Goal: Task Accomplishment & Management: Use online tool/utility

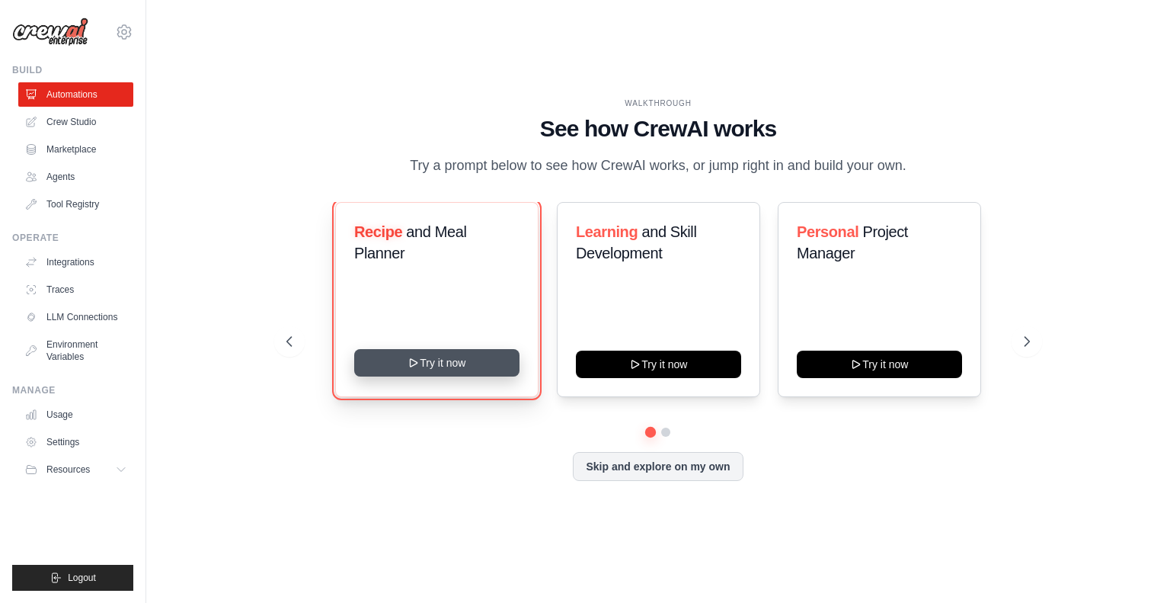
click at [461, 376] on button "Try it now" at bounding box center [436, 362] width 165 height 27
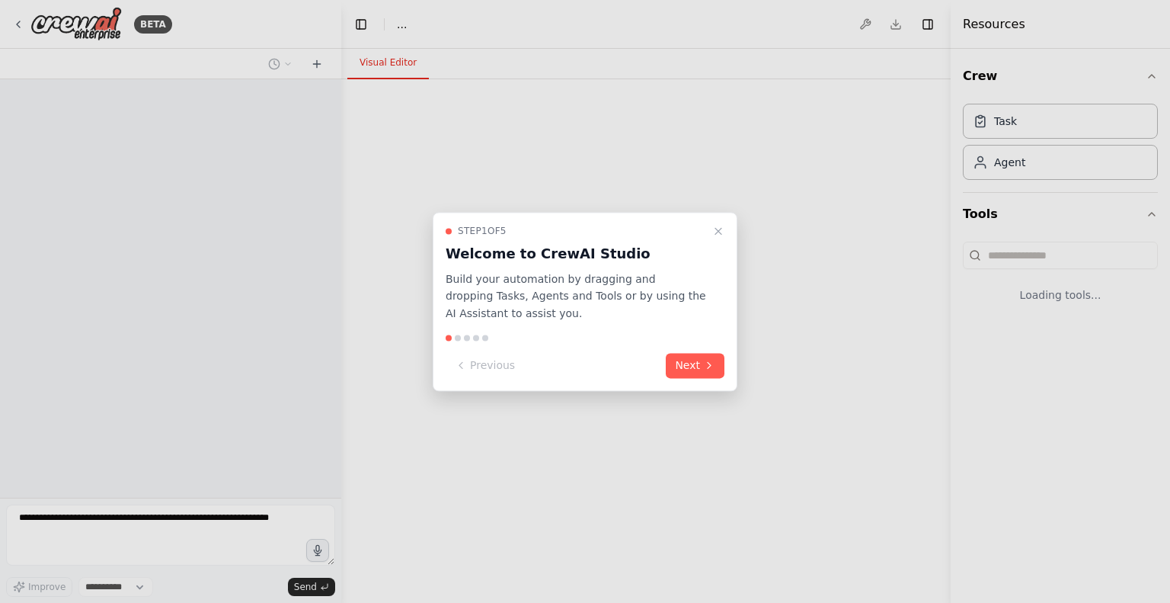
select select "****"
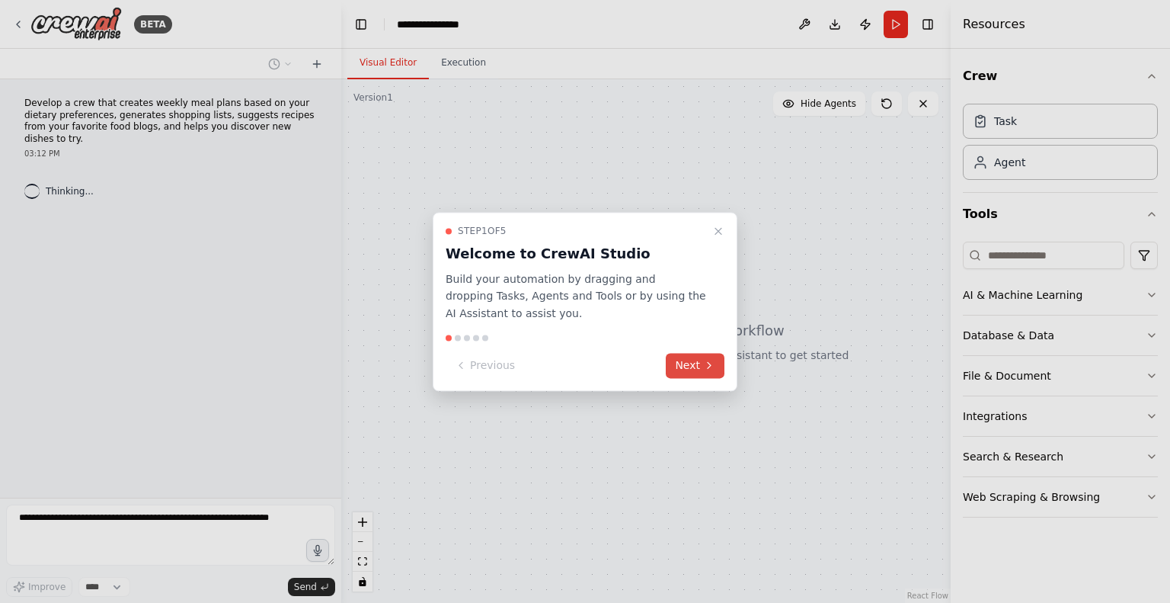
click at [702, 360] on button "Next" at bounding box center [695, 365] width 59 height 25
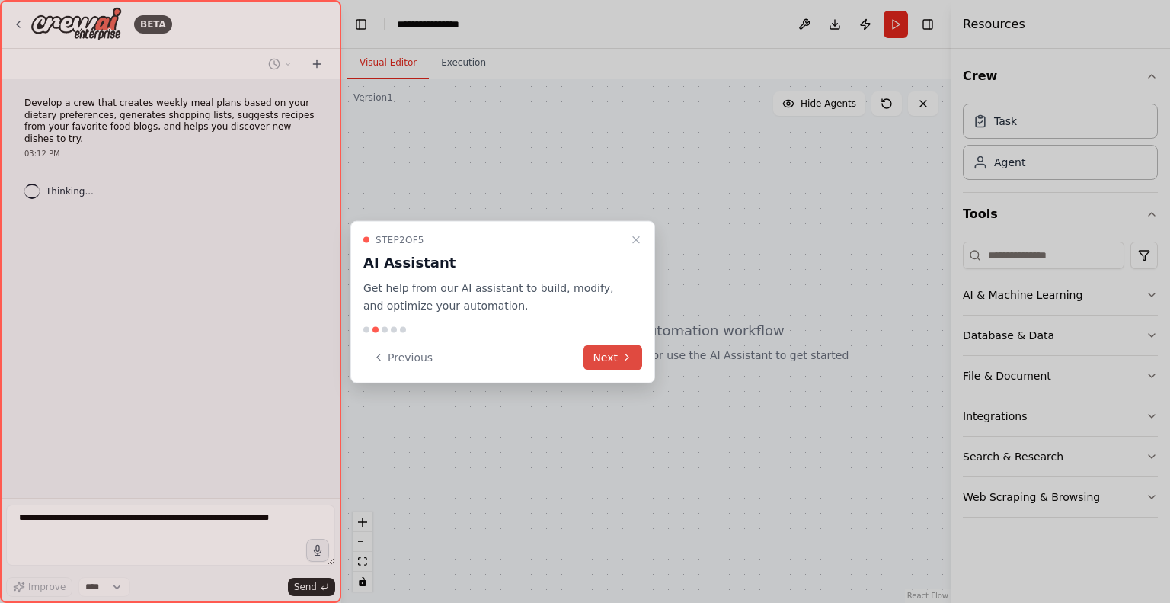
click at [625, 353] on icon at bounding box center [627, 357] width 12 height 12
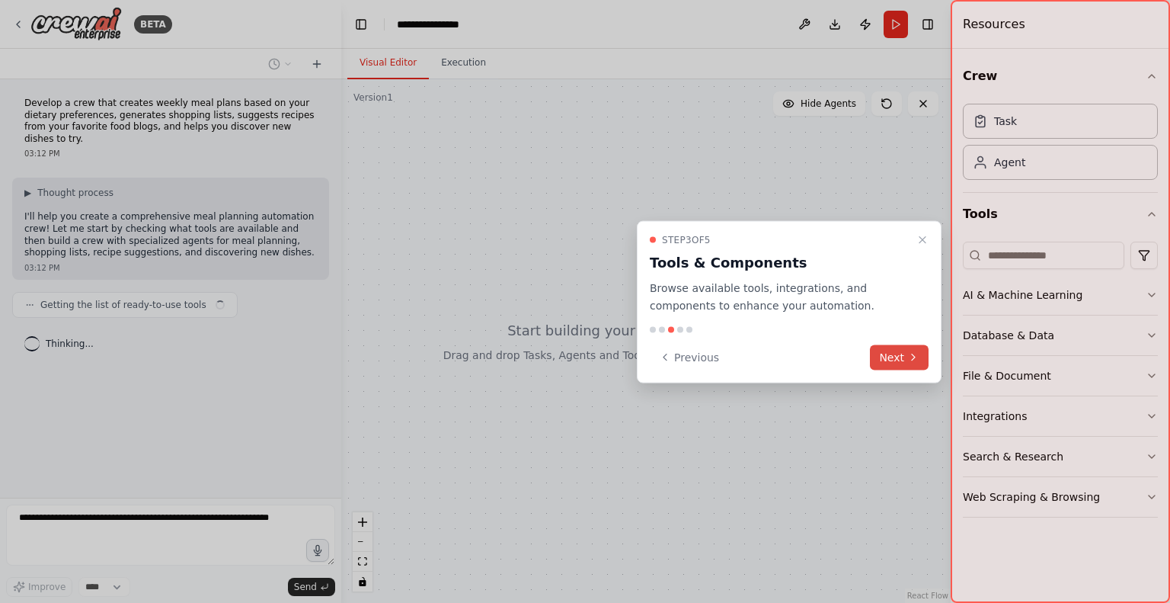
click at [882, 347] on button "Next" at bounding box center [899, 356] width 59 height 25
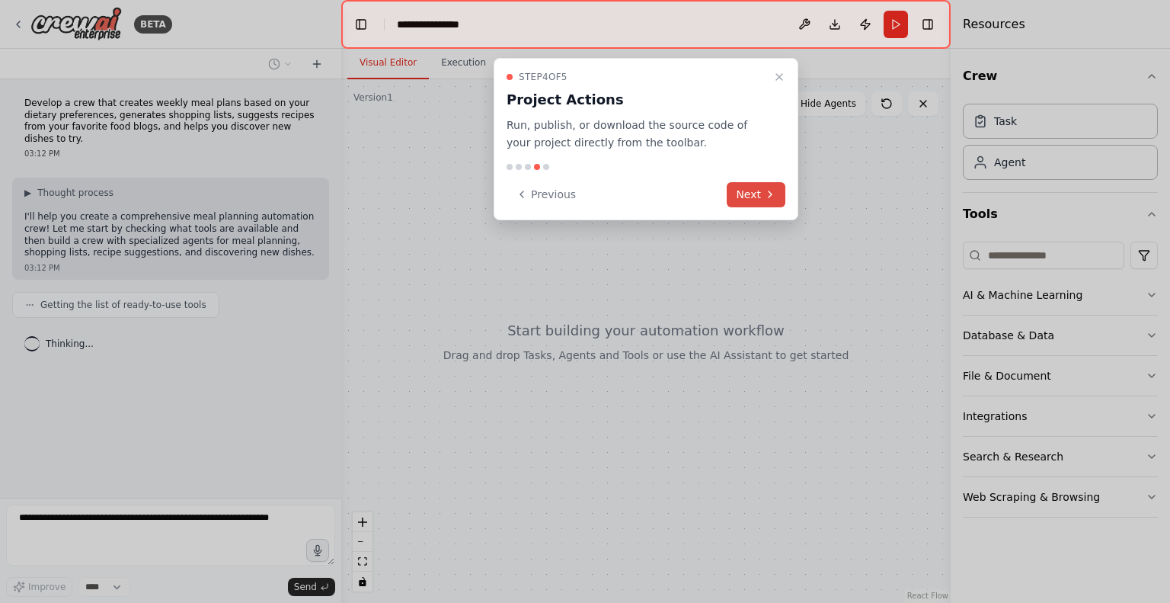
click at [764, 197] on icon at bounding box center [770, 194] width 12 height 12
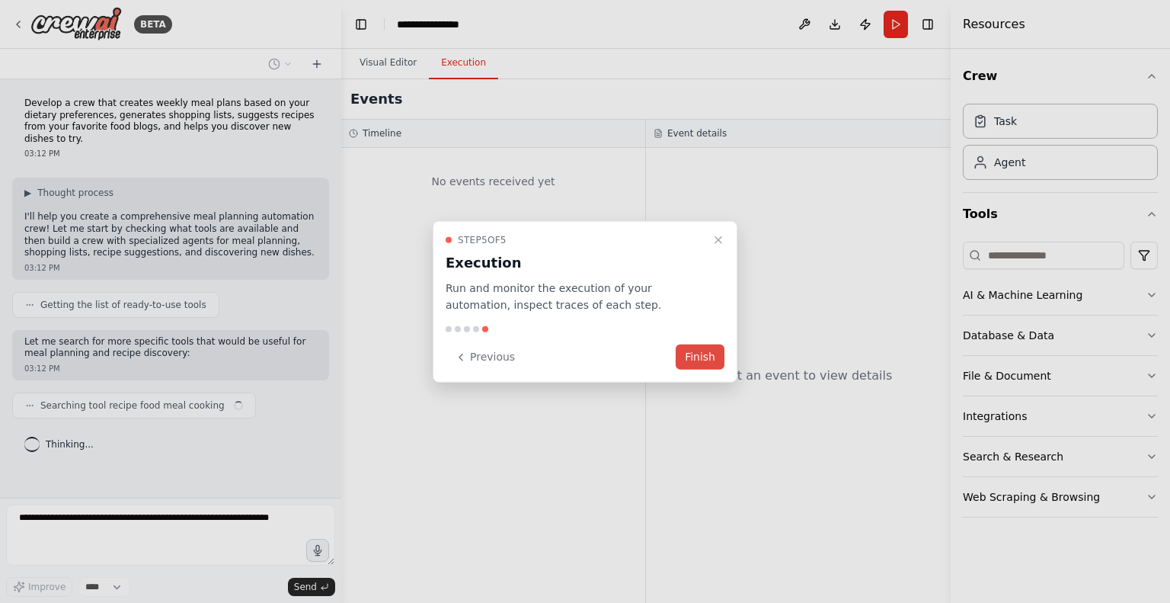
click at [695, 372] on div "Step 5 of 5 Execution Run and monitor the execution of your automation, inspect…" at bounding box center [585, 301] width 305 height 162
click at [695, 366] on button "Finish" at bounding box center [700, 356] width 49 height 25
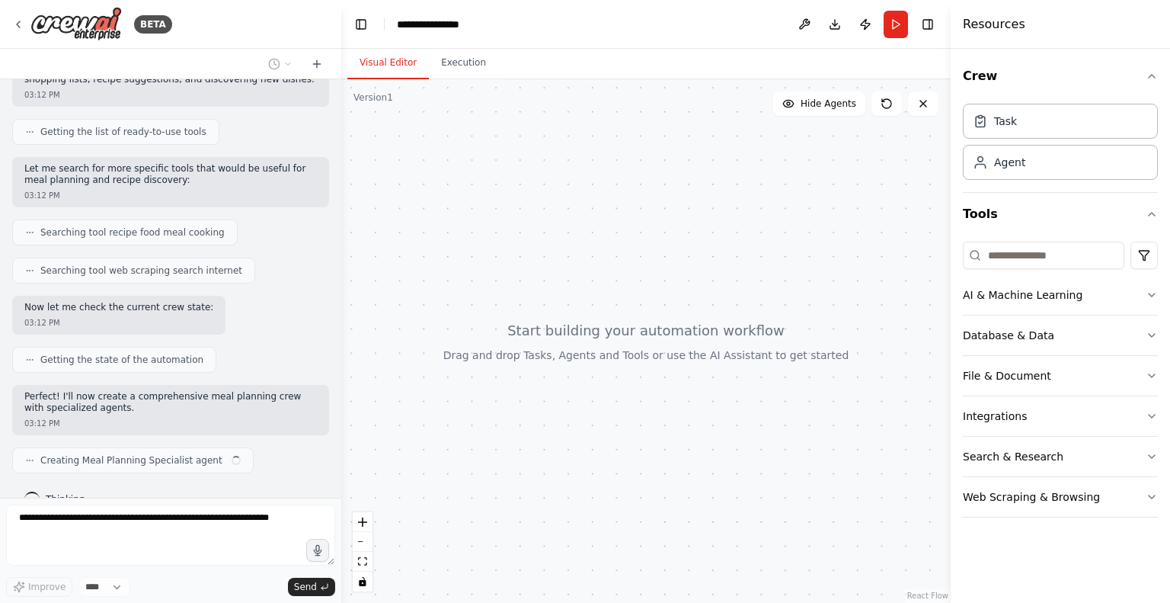
scroll to position [185, 0]
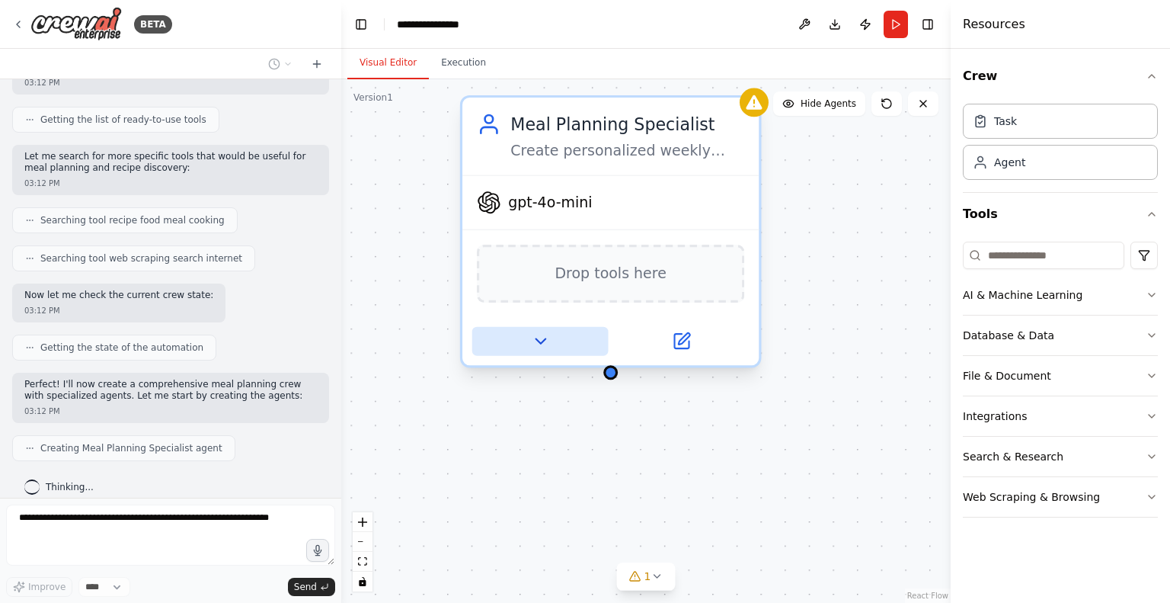
click at [539, 346] on icon at bounding box center [539, 340] width 19 height 19
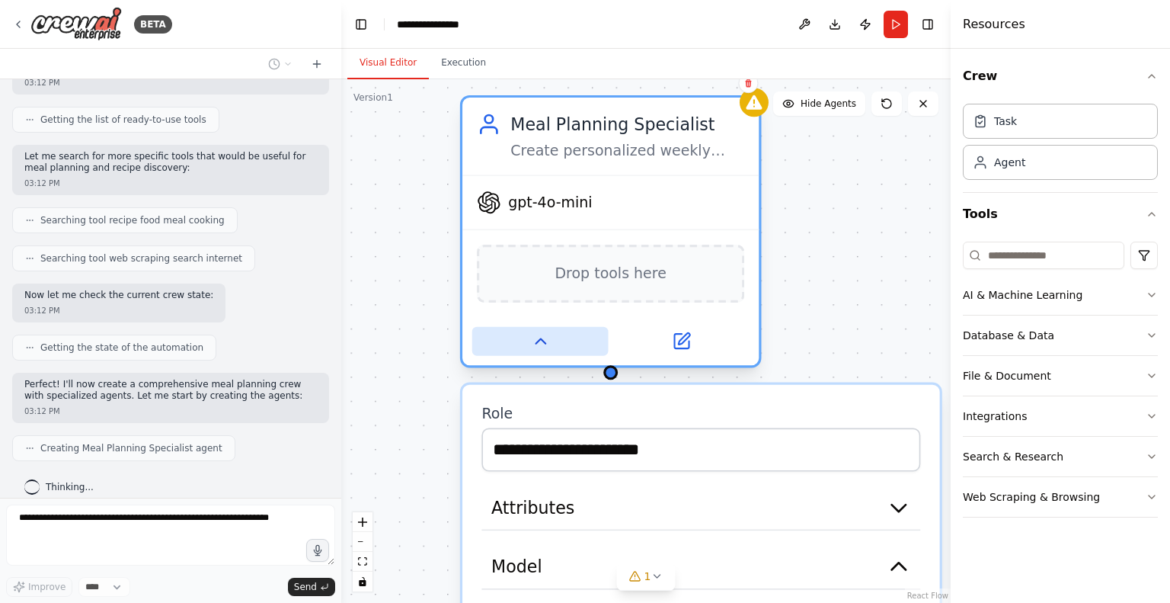
click at [539, 346] on icon at bounding box center [539, 340] width 19 height 19
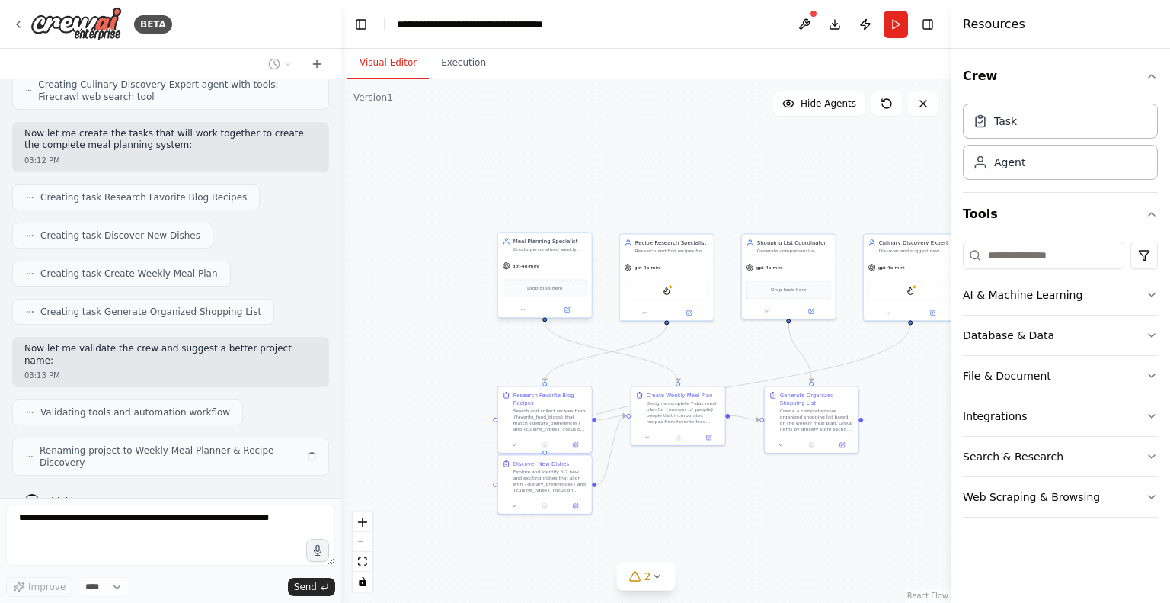
scroll to position [663, 0]
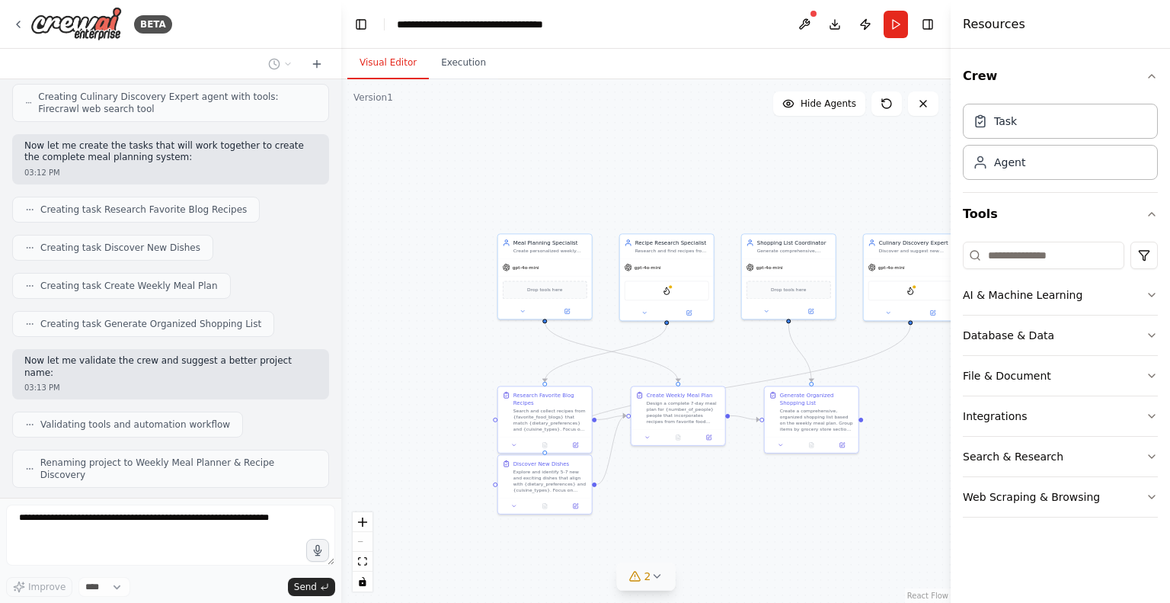
click at [658, 584] on button "2" at bounding box center [646, 576] width 59 height 28
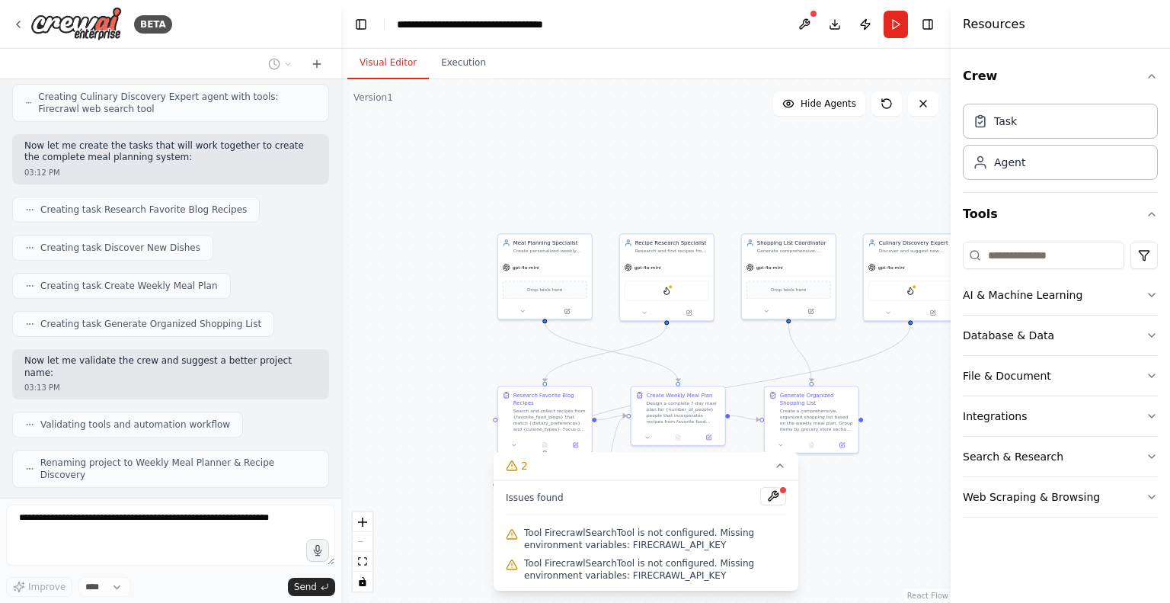
click at [836, 532] on div ".deletable-edge-delete-btn { width: 20px; height: 20px; border: 0px solid #ffff…" at bounding box center [645, 340] width 609 height 523
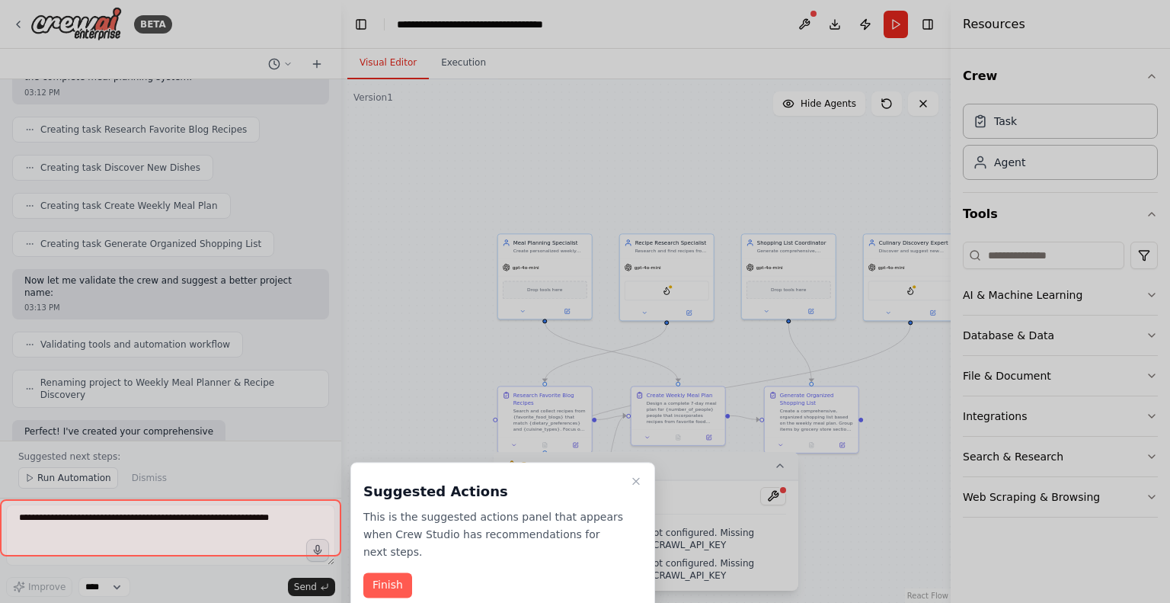
click at [781, 470] on div at bounding box center [585, 301] width 1170 height 603
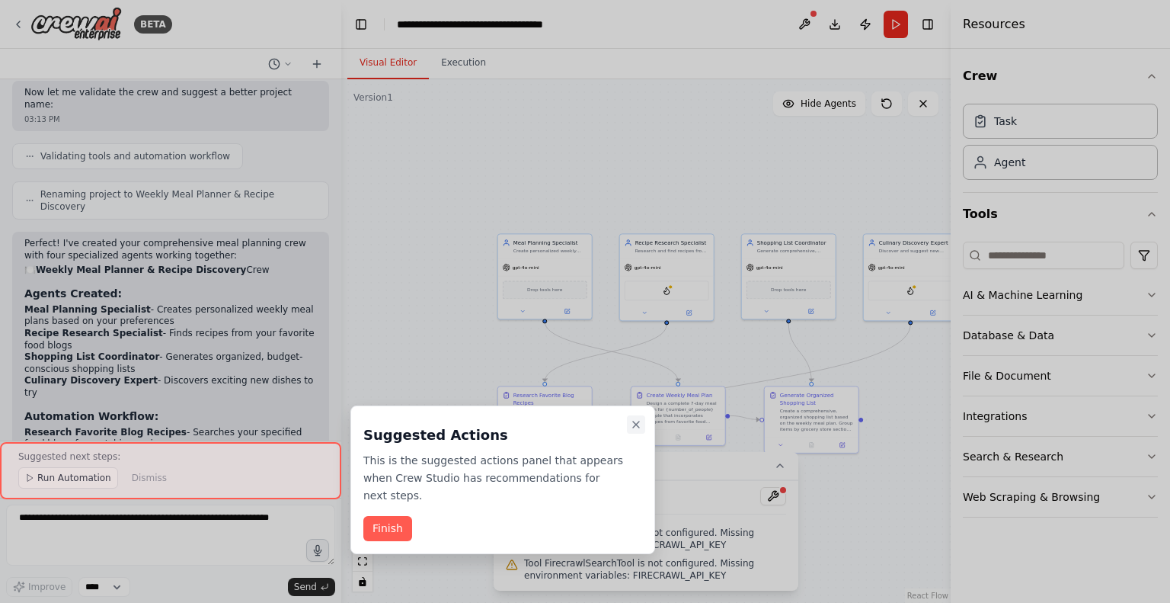
click at [635, 426] on icon "Close walkthrough" at bounding box center [636, 424] width 12 height 12
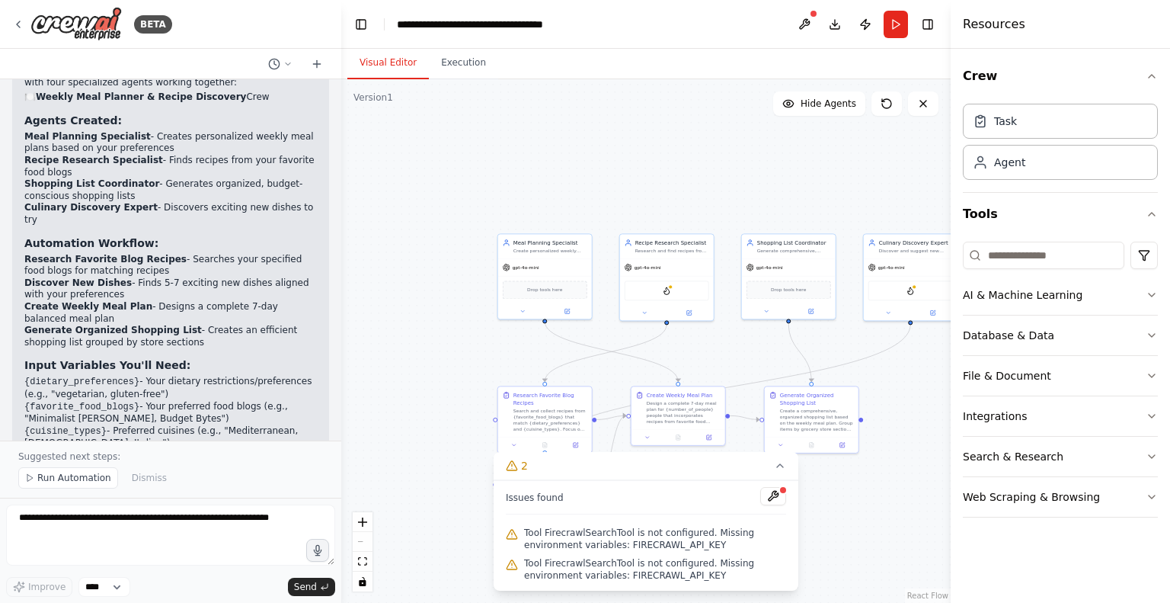
scroll to position [1111, 0]
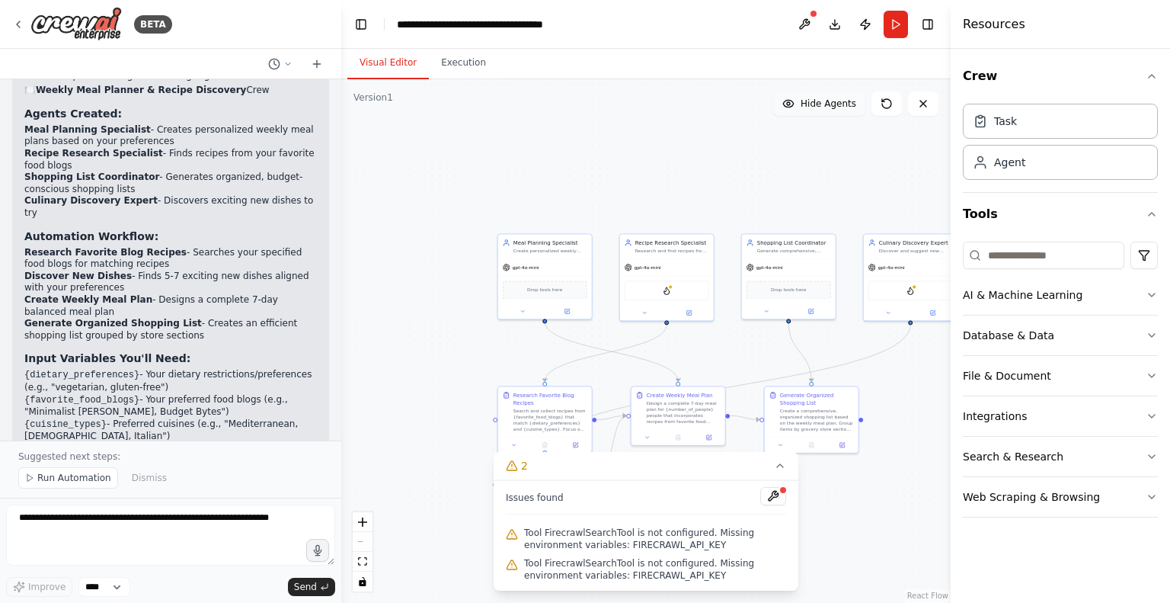
click at [834, 104] on span "Hide Agents" at bounding box center [829, 104] width 56 height 12
click at [834, 104] on span "Show Agents" at bounding box center [826, 104] width 59 height 12
click at [834, 104] on span "Hide Agents" at bounding box center [829, 104] width 56 height 12
click at [834, 104] on span "Show Agents" at bounding box center [826, 104] width 59 height 12
click at [778, 469] on icon at bounding box center [780, 465] width 12 height 12
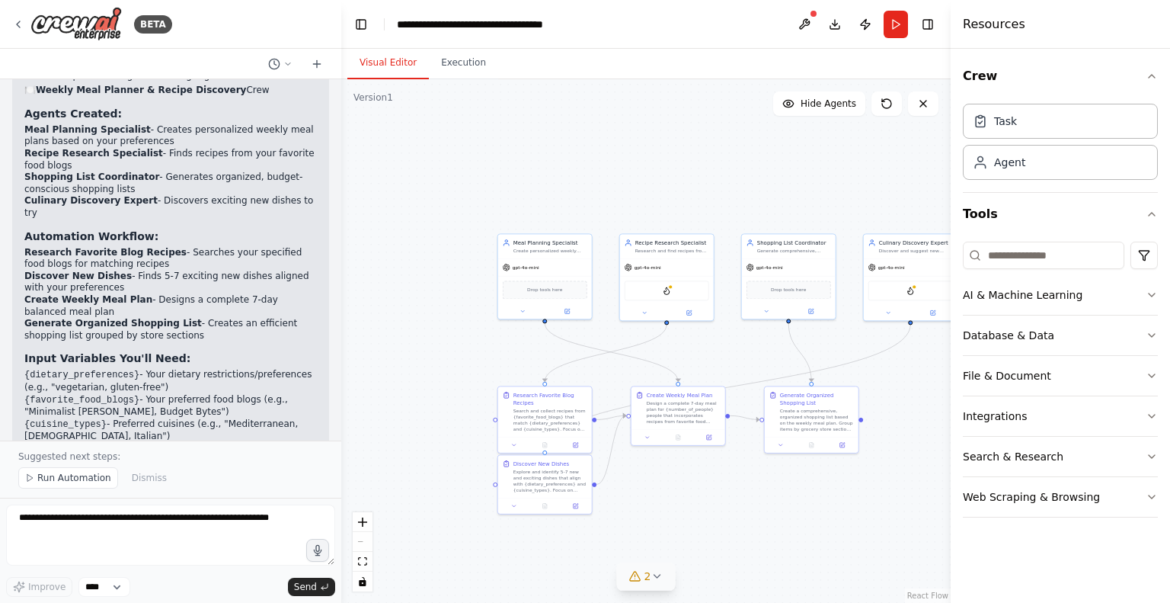
click at [360, 540] on div "React Flow controls" at bounding box center [363, 551] width 20 height 79
click at [363, 528] on button "zoom in" at bounding box center [363, 522] width 20 height 20
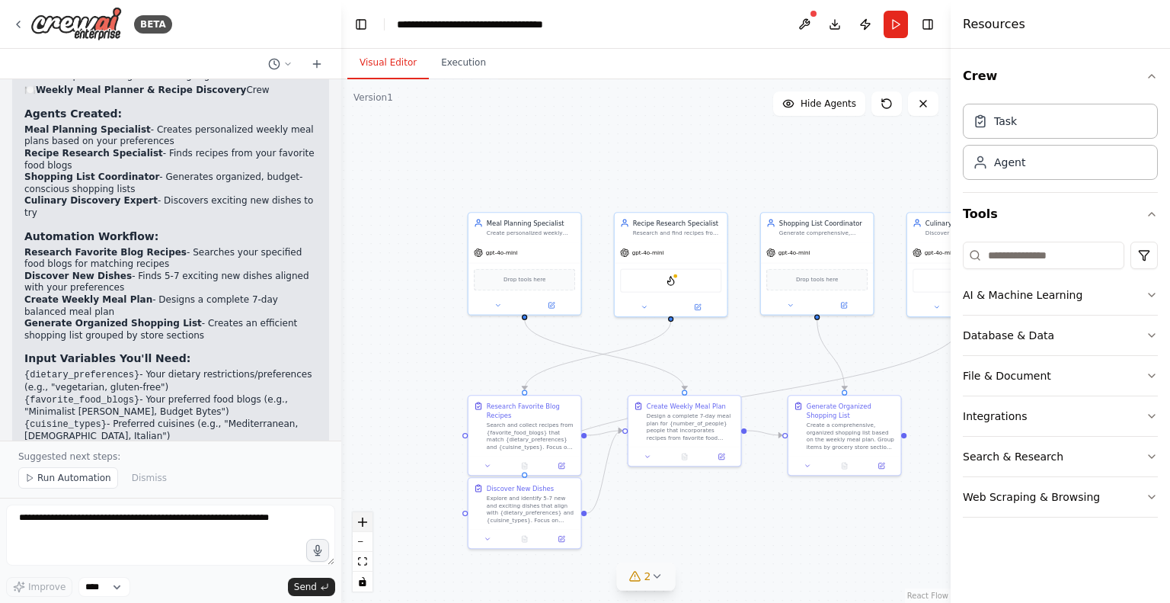
click at [363, 528] on button "zoom in" at bounding box center [363, 522] width 20 height 20
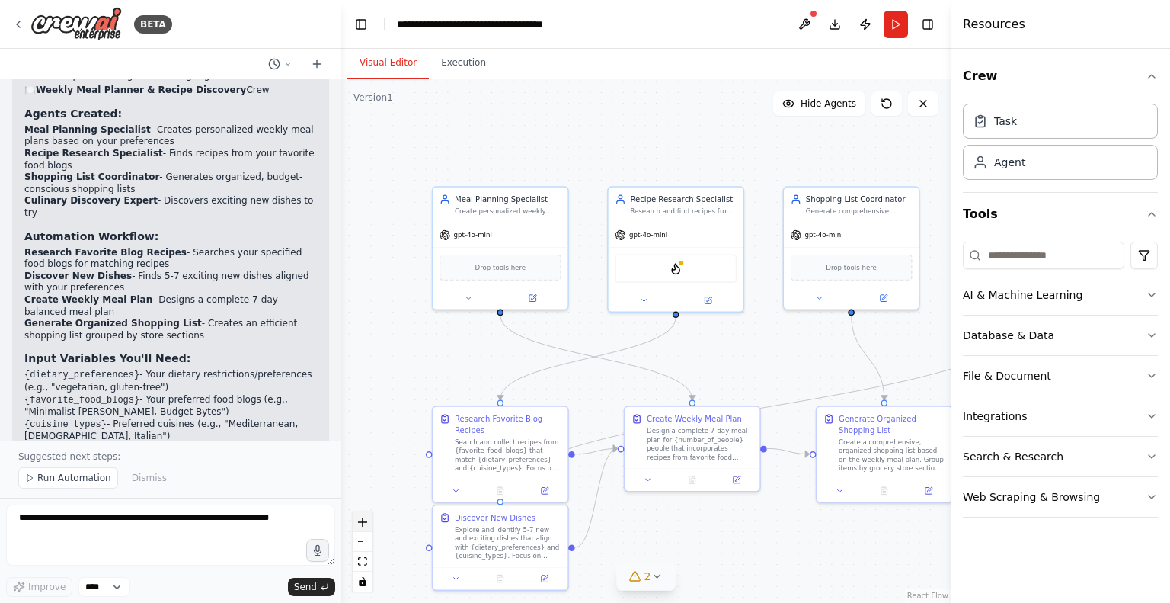
click at [363, 528] on button "zoom in" at bounding box center [363, 522] width 20 height 20
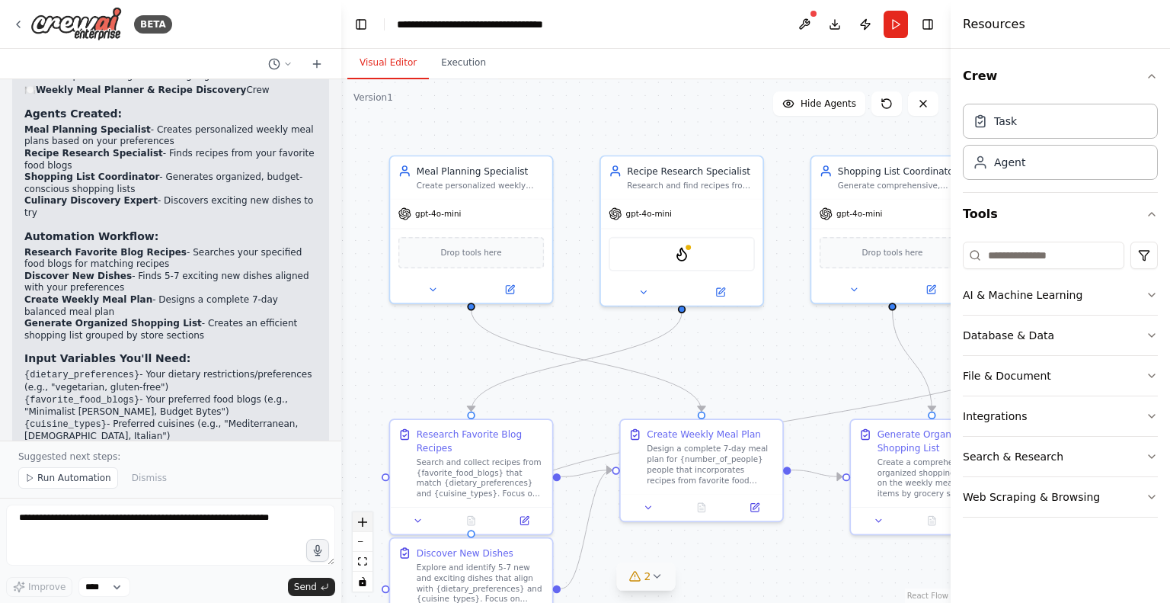
click at [363, 528] on button "zoom in" at bounding box center [363, 522] width 20 height 20
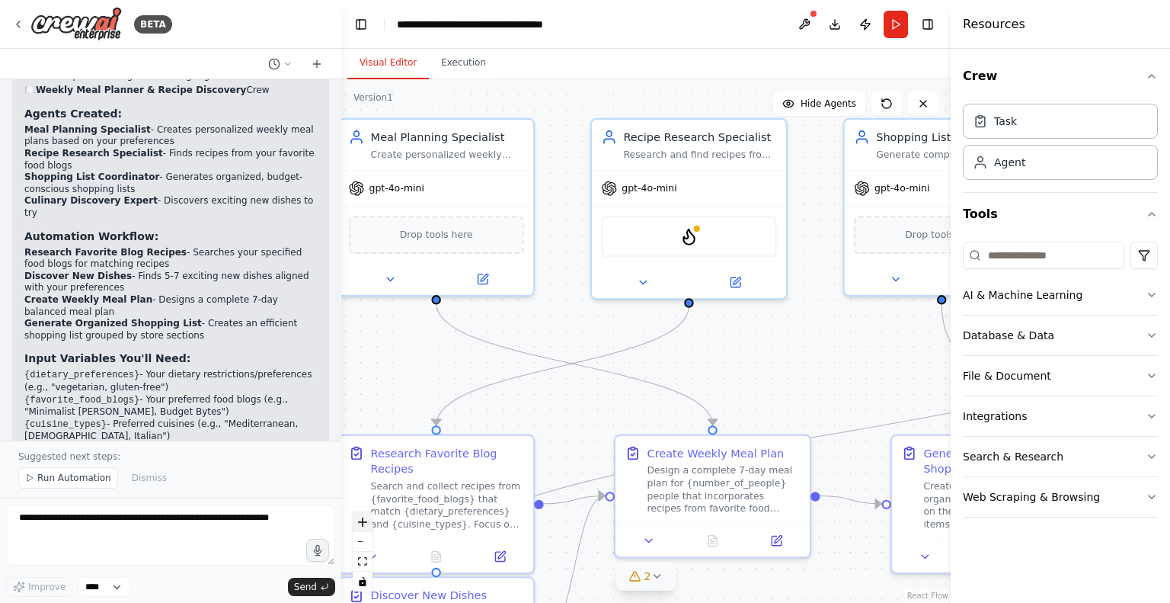
click at [363, 528] on button "zoom in" at bounding box center [363, 522] width 20 height 20
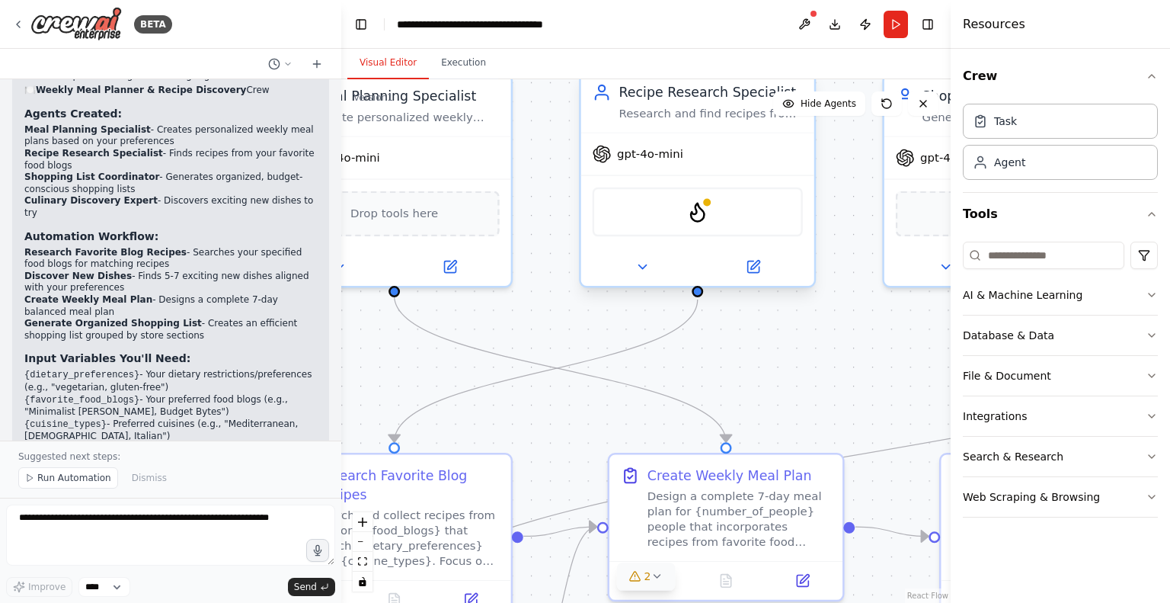
click at [674, 206] on div "FirecrawlSearchTool" at bounding box center [698, 212] width 210 height 50
click at [638, 280] on div at bounding box center [697, 267] width 233 height 38
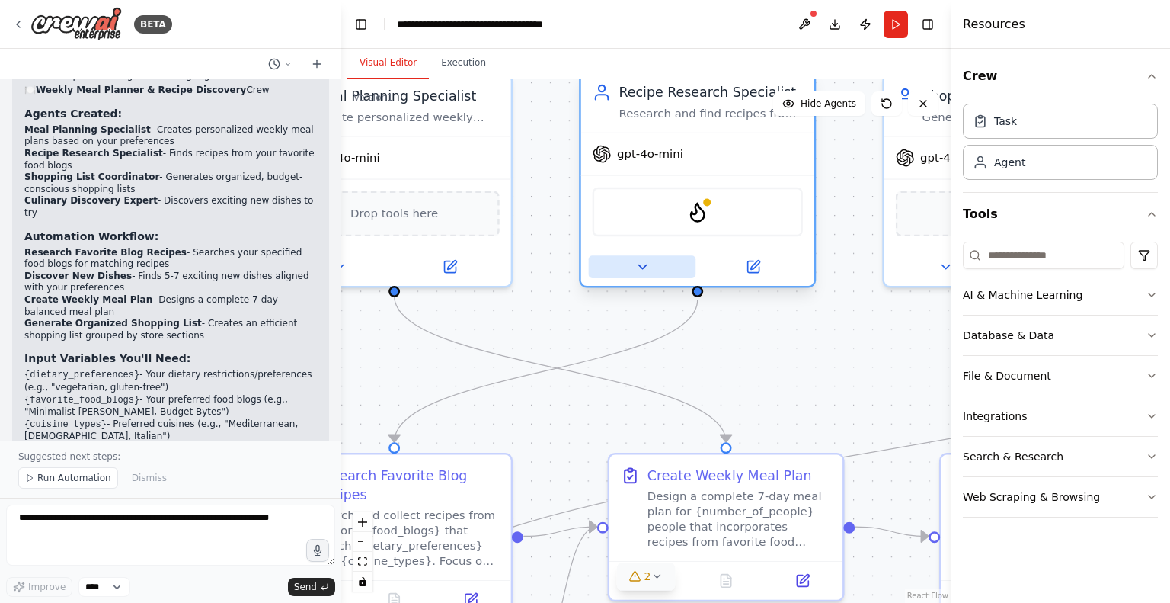
click at [641, 267] on icon at bounding box center [642, 266] width 15 height 15
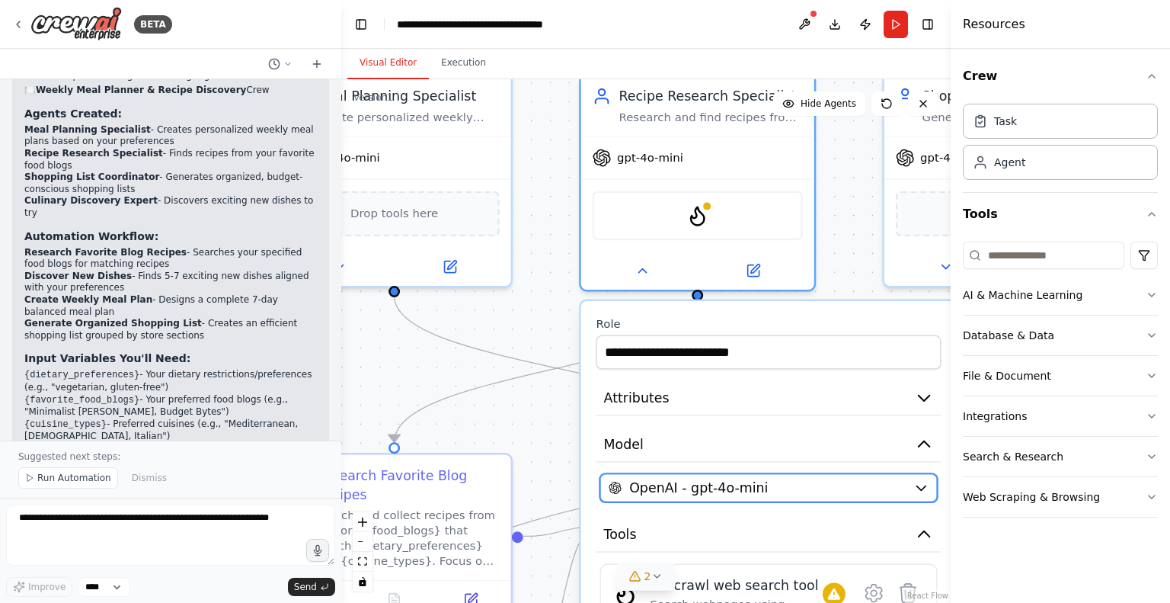
click at [693, 492] on span "OpenAI - gpt-4o-mini" at bounding box center [698, 487] width 139 height 19
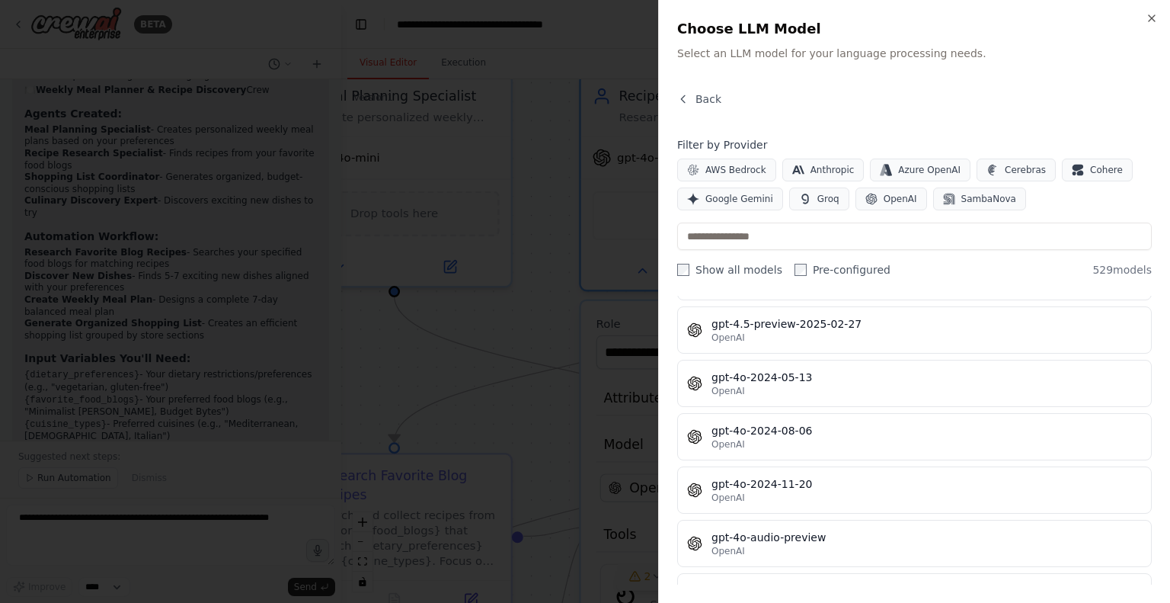
scroll to position [23401, 0]
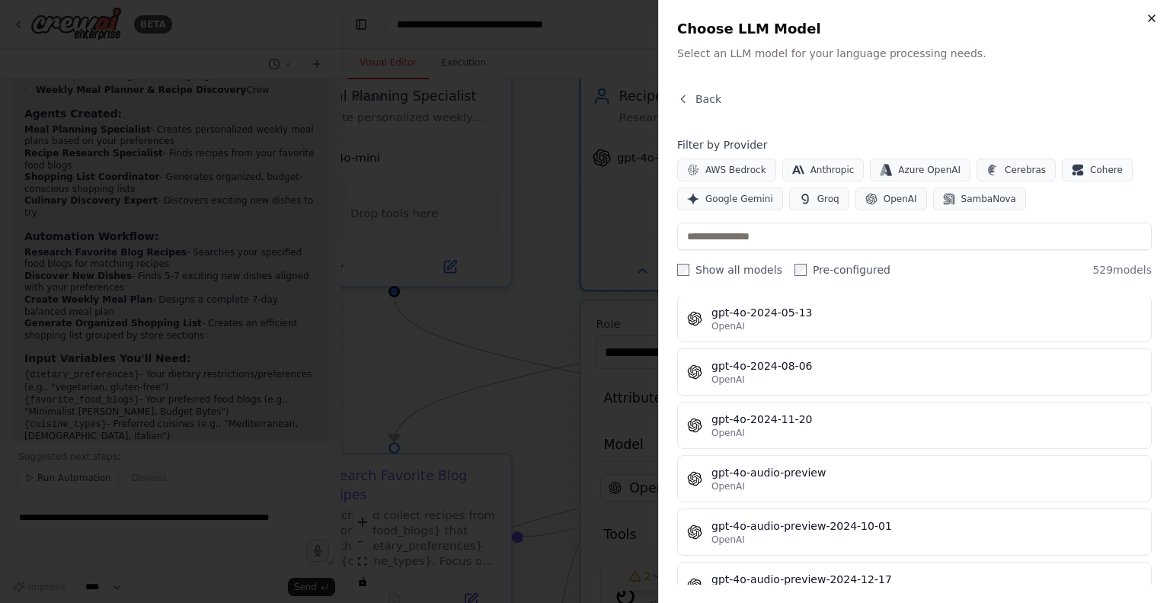
click at [1152, 17] on icon "button" at bounding box center [1152, 18] width 12 height 12
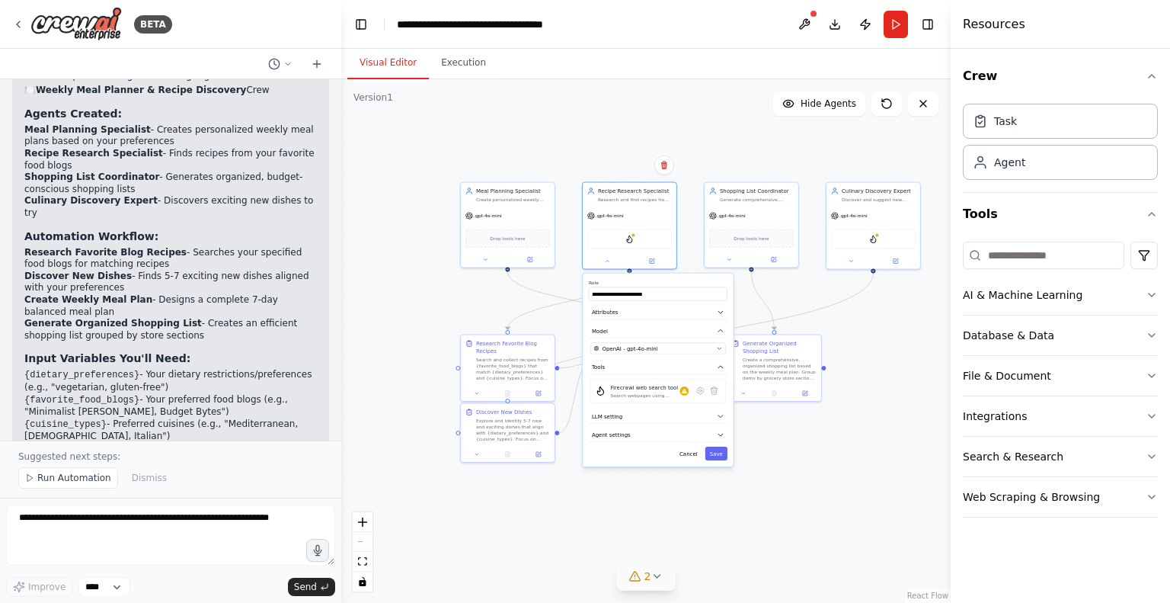
click at [824, 482] on div ".deletable-edge-delete-btn { width: 20px; height: 20px; border: 0px solid #ffff…" at bounding box center [645, 340] width 609 height 523
click at [746, 455] on div ".deletable-edge-delete-btn { width: 20px; height: 20px; border: 0px solid #ffff…" at bounding box center [645, 340] width 609 height 523
click at [747, 455] on div ".deletable-edge-delete-btn { width: 20px; height: 20px; border: 0px solid #ffff…" at bounding box center [645, 340] width 609 height 523
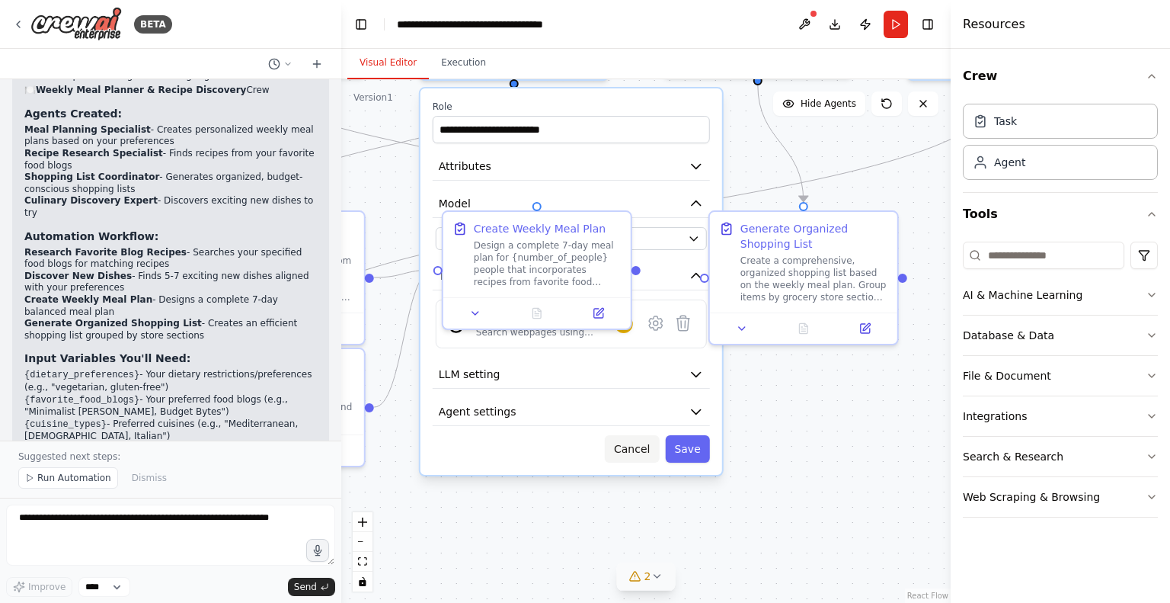
click at [644, 446] on button "Cancel" at bounding box center [632, 448] width 54 height 27
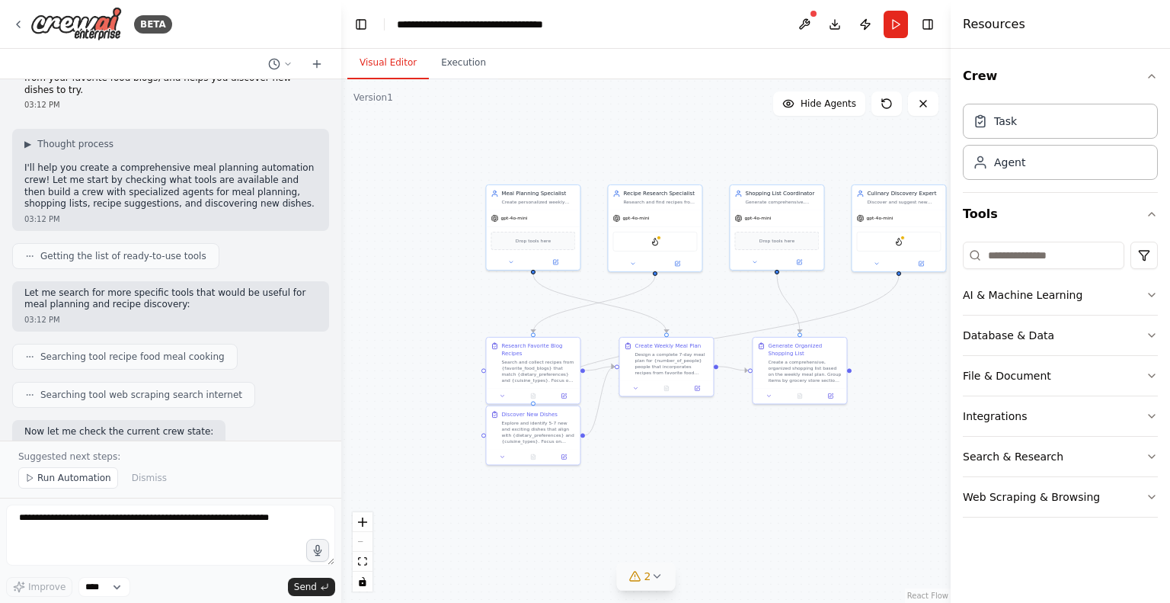
scroll to position [0, 0]
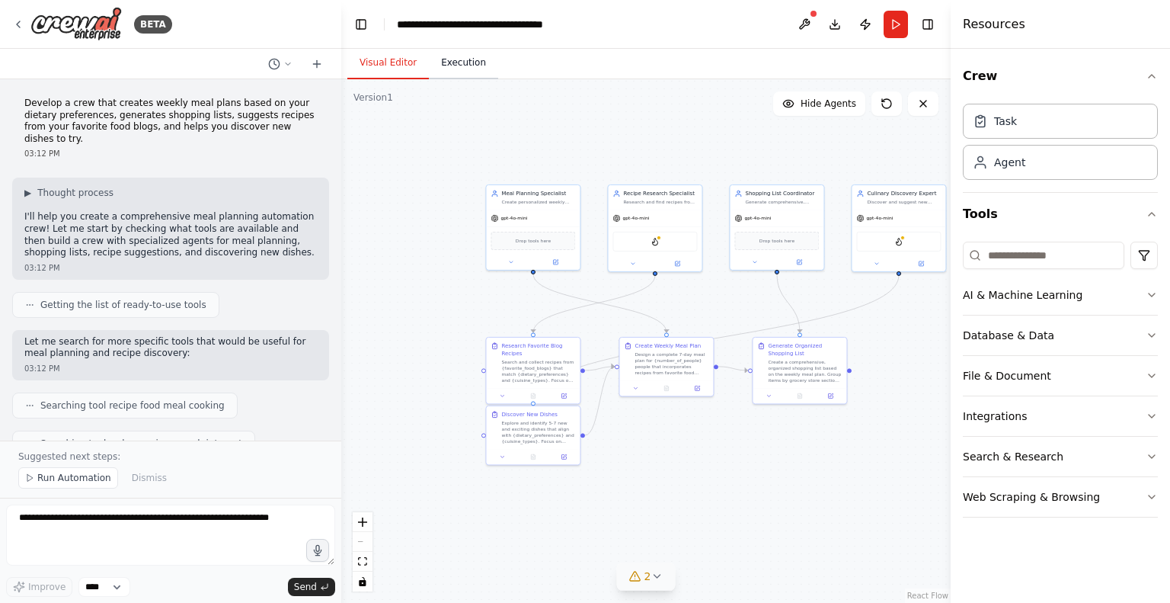
click at [438, 72] on button "Execution" at bounding box center [463, 63] width 69 height 32
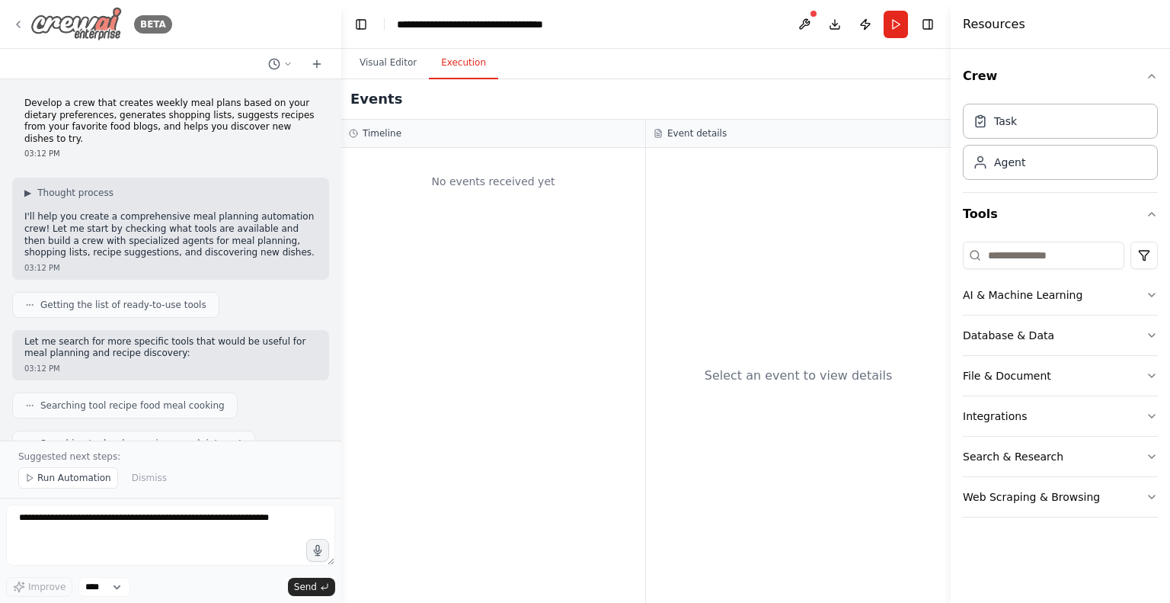
click at [19, 22] on icon at bounding box center [18, 24] width 12 height 12
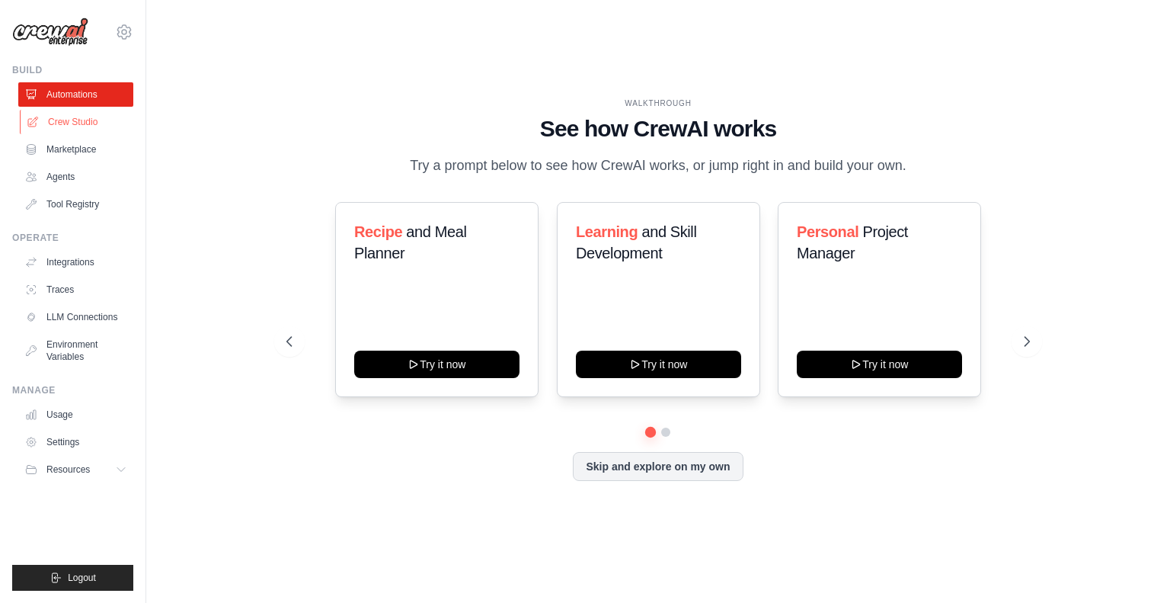
click at [52, 118] on link "Crew Studio" at bounding box center [77, 122] width 115 height 24
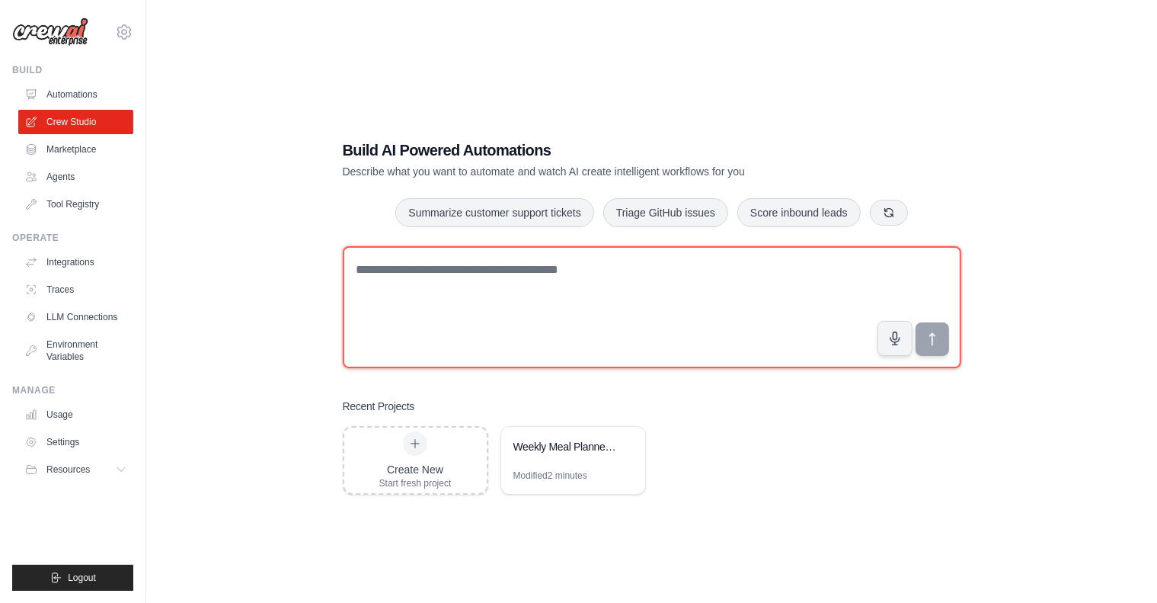
drag, startPoint x: 441, startPoint y: 296, endPoint x: 393, endPoint y: 282, distance: 50.1
click at [393, 282] on textarea at bounding box center [652, 307] width 619 height 122
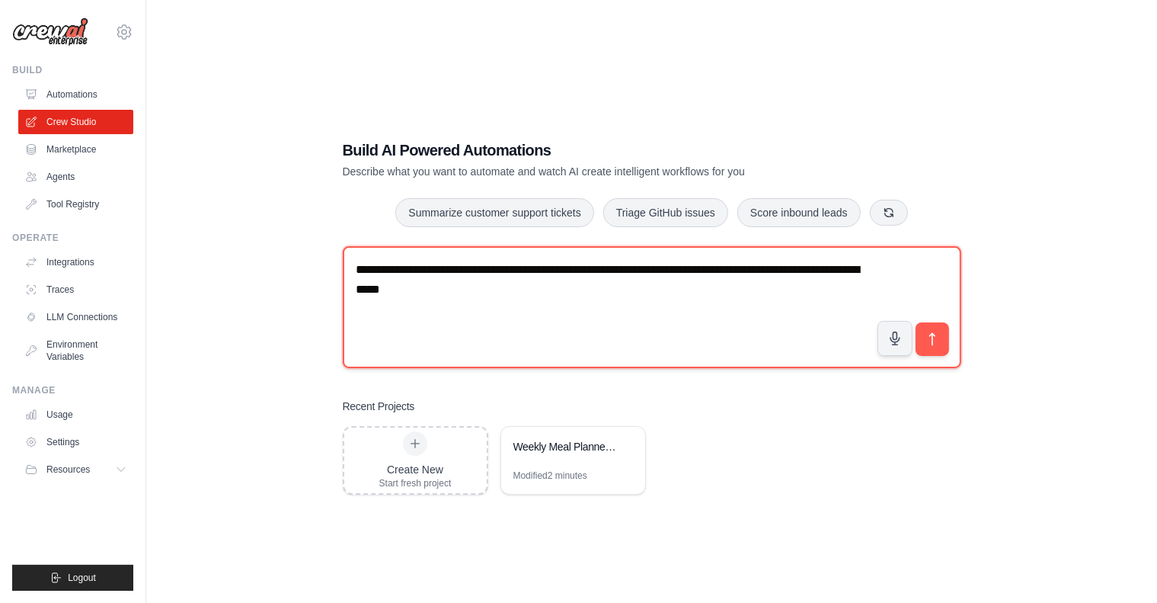
type textarea "**********"
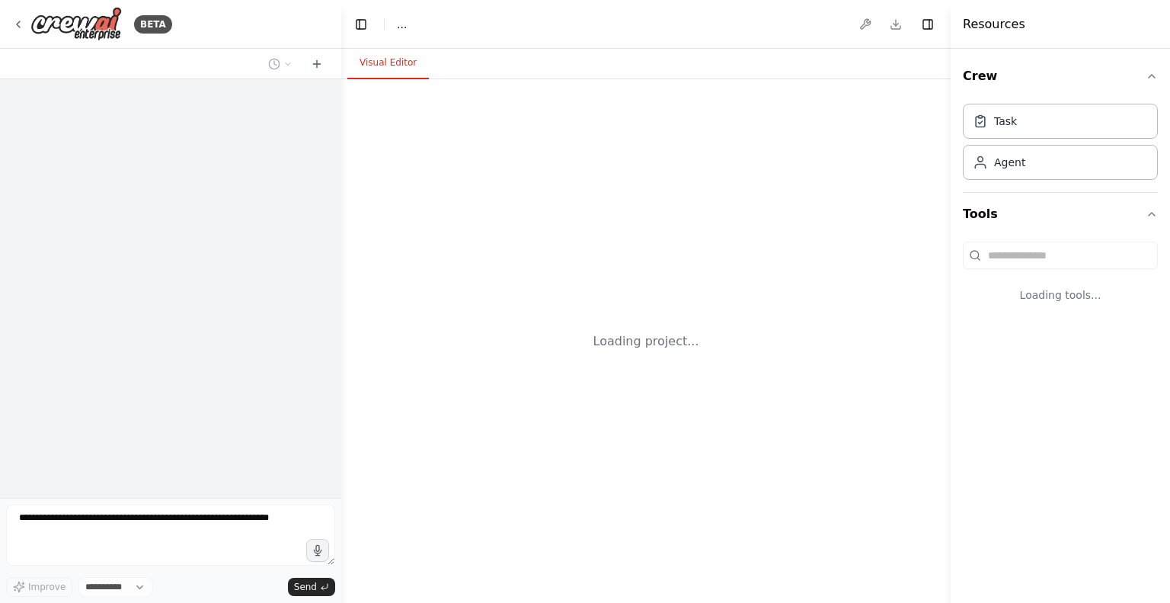
select select "****"
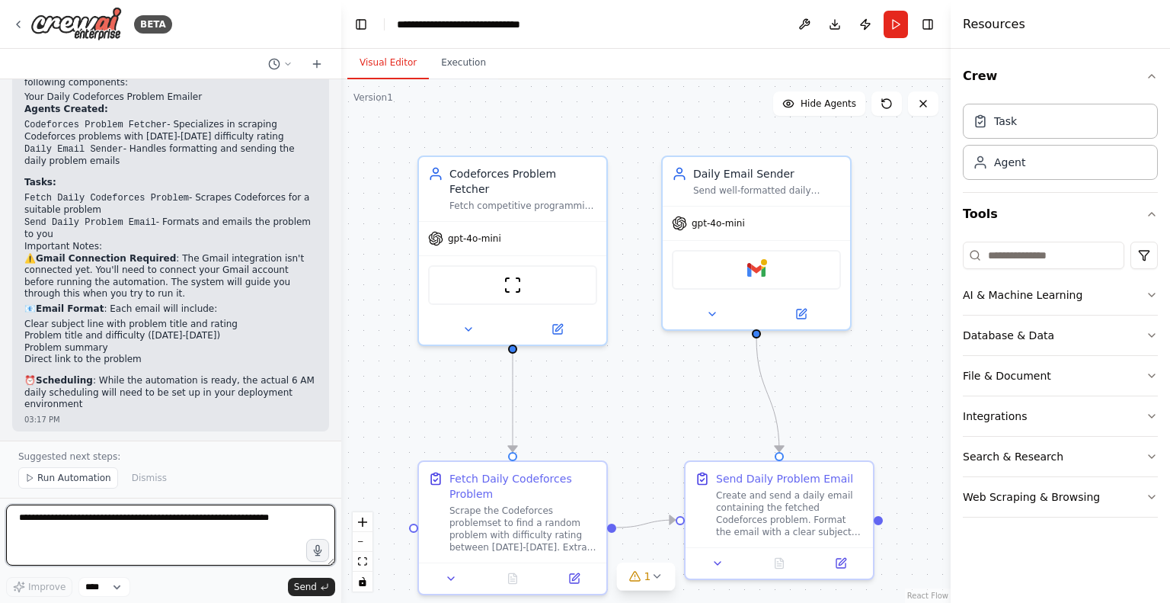
scroll to position [1090, 0]
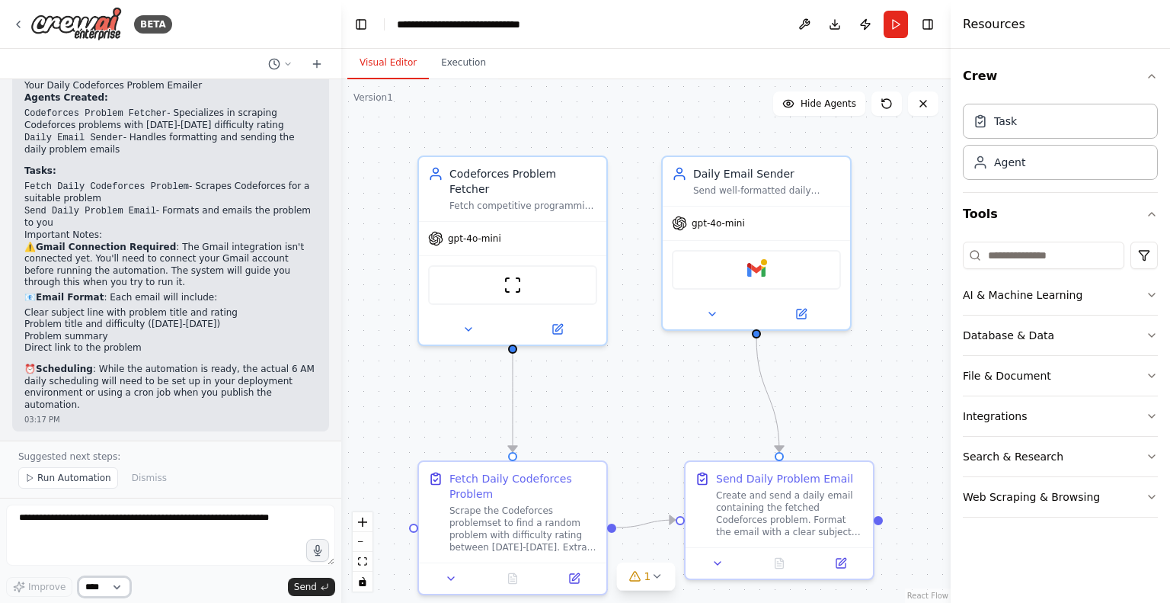
click at [117, 583] on select "****" at bounding box center [104, 587] width 52 height 20
click at [208, 522] on textarea at bounding box center [170, 534] width 329 height 61
drag, startPoint x: 332, startPoint y: 557, endPoint x: 305, endPoint y: 536, distance: 34.3
click at [305, 536] on textarea at bounding box center [170, 534] width 329 height 61
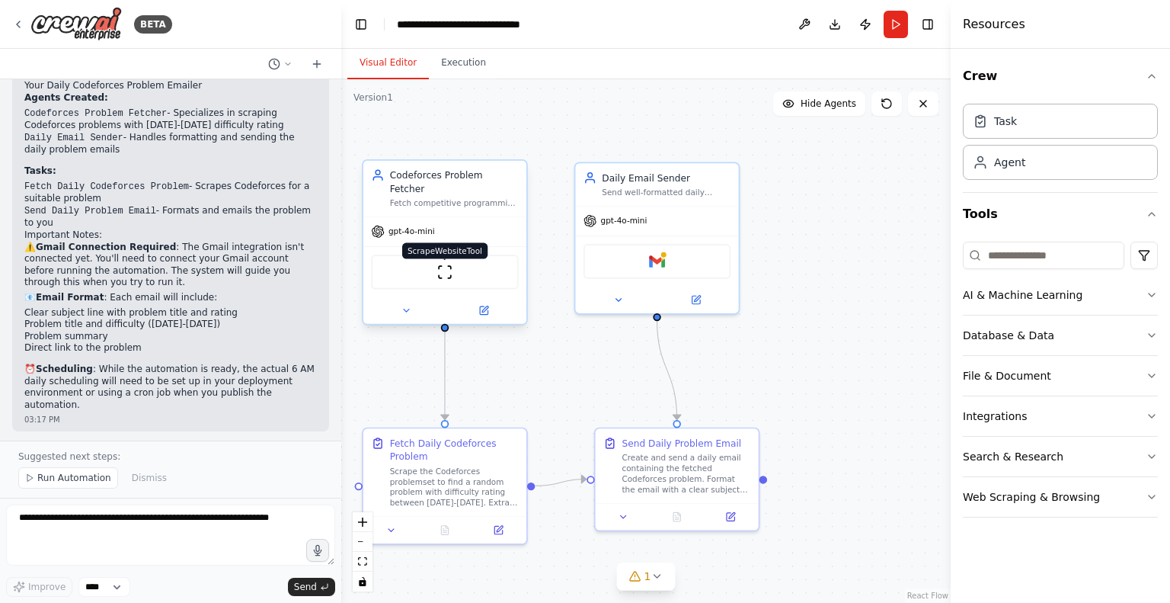
click at [451, 264] on img at bounding box center [445, 272] width 16 height 16
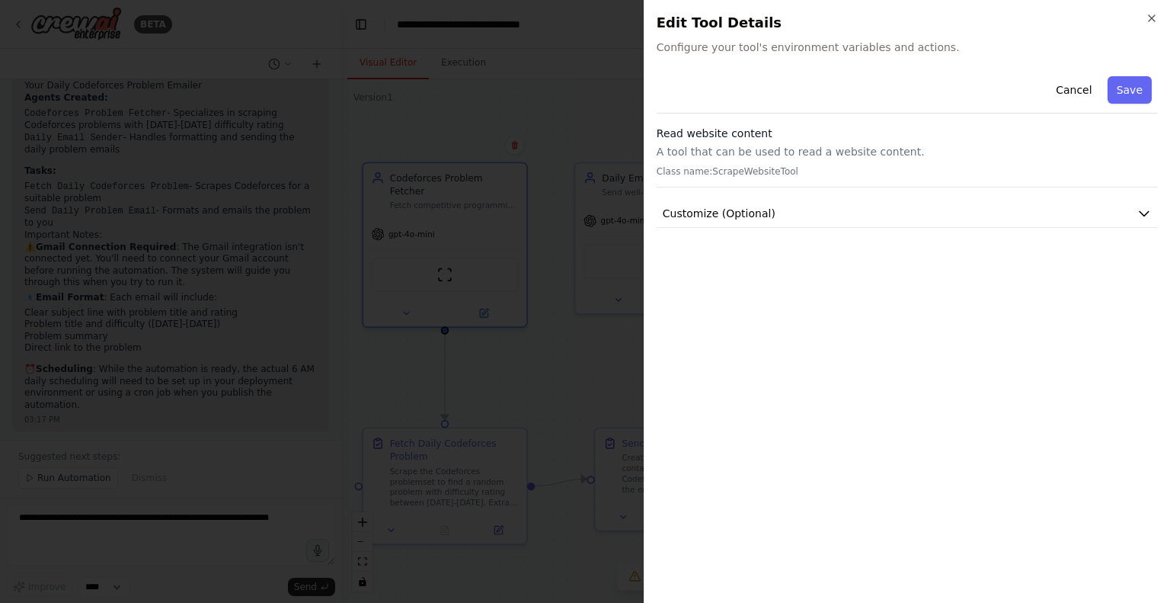
drag, startPoint x: 466, startPoint y: 62, endPoint x: 465, endPoint y: 82, distance: 19.8
click at [465, 63] on div at bounding box center [585, 301] width 1170 height 603
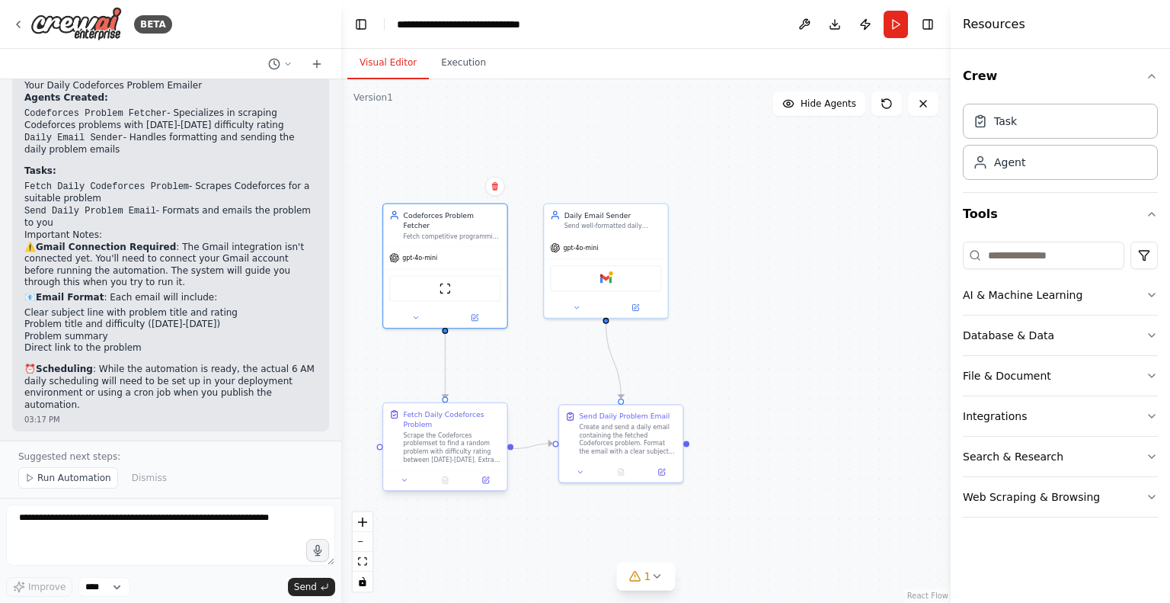
click at [402, 487] on div at bounding box center [444, 479] width 123 height 21
click at [404, 486] on div at bounding box center [444, 479] width 123 height 21
click at [409, 478] on button at bounding box center [404, 480] width 34 height 12
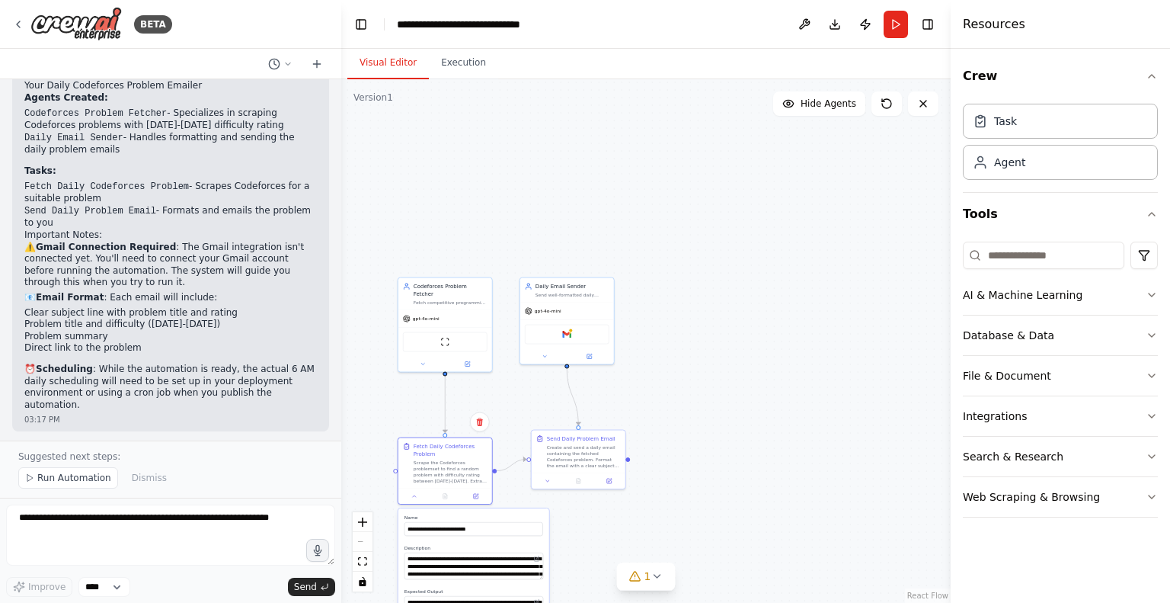
drag, startPoint x: 545, startPoint y: 562, endPoint x: 542, endPoint y: 571, distance: 8.9
click at [542, 571] on div "**********" at bounding box center [473, 607] width 151 height 198
click at [699, 440] on div ".deletable-edge-delete-btn { width: 20px; height: 20px; border: 0px solid #ffff…" at bounding box center [645, 340] width 609 height 523
click at [1046, 173] on div "Agent" at bounding box center [1060, 161] width 195 height 35
click at [1043, 174] on div "Agent" at bounding box center [1060, 161] width 195 height 35
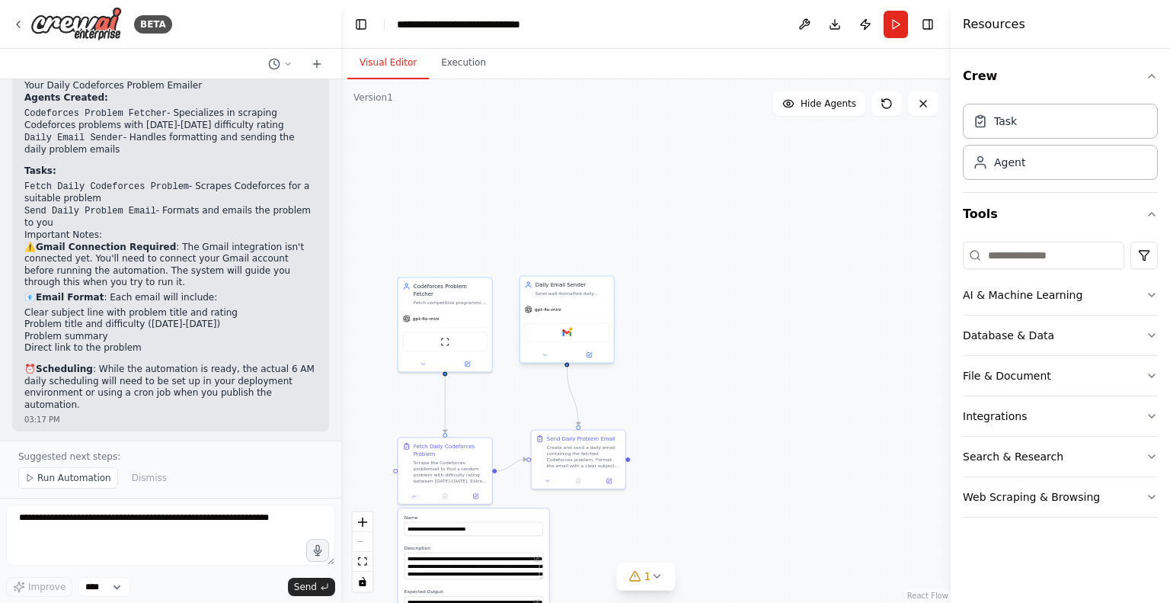
click at [559, 337] on div "Gmail" at bounding box center [567, 333] width 85 height 20
click at [561, 331] on div "Gmail" at bounding box center [567, 333] width 85 height 20
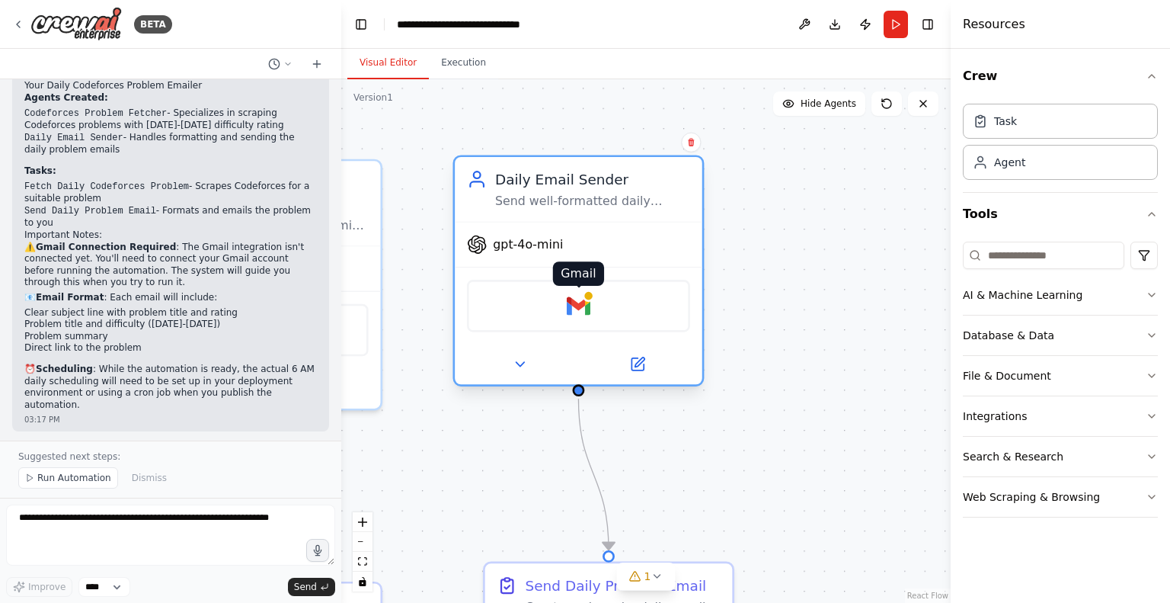
click at [584, 291] on div at bounding box center [589, 295] width 12 height 12
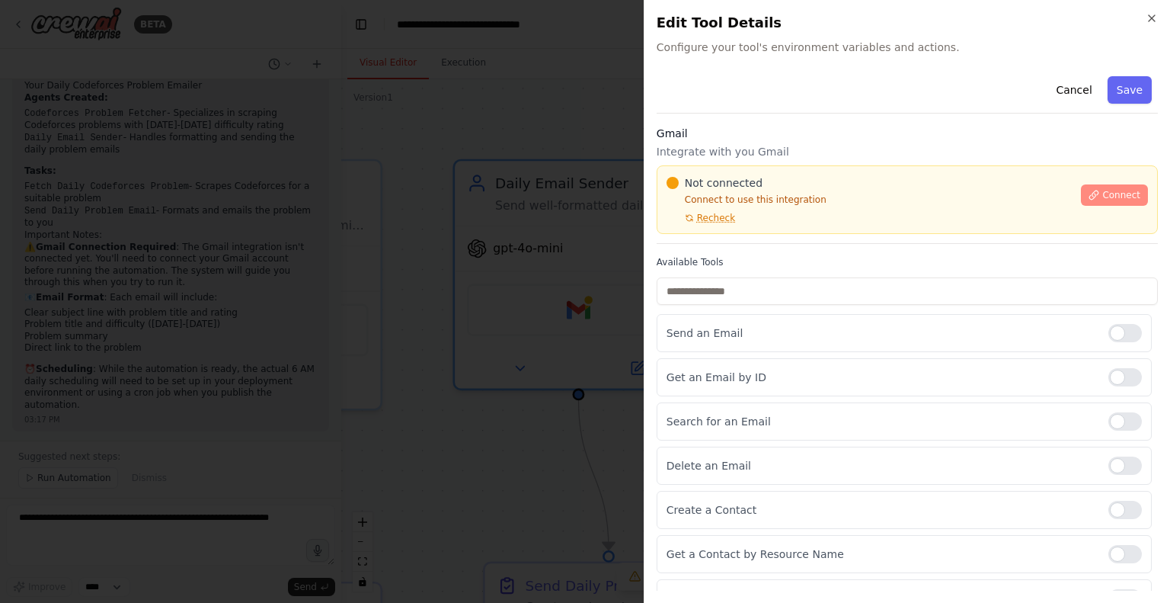
click at [1102, 189] on span "Connect" at bounding box center [1121, 195] width 38 height 12
click at [1105, 183] on div "Connect" at bounding box center [1114, 190] width 67 height 30
click at [1102, 196] on span "Connect" at bounding box center [1121, 195] width 38 height 12
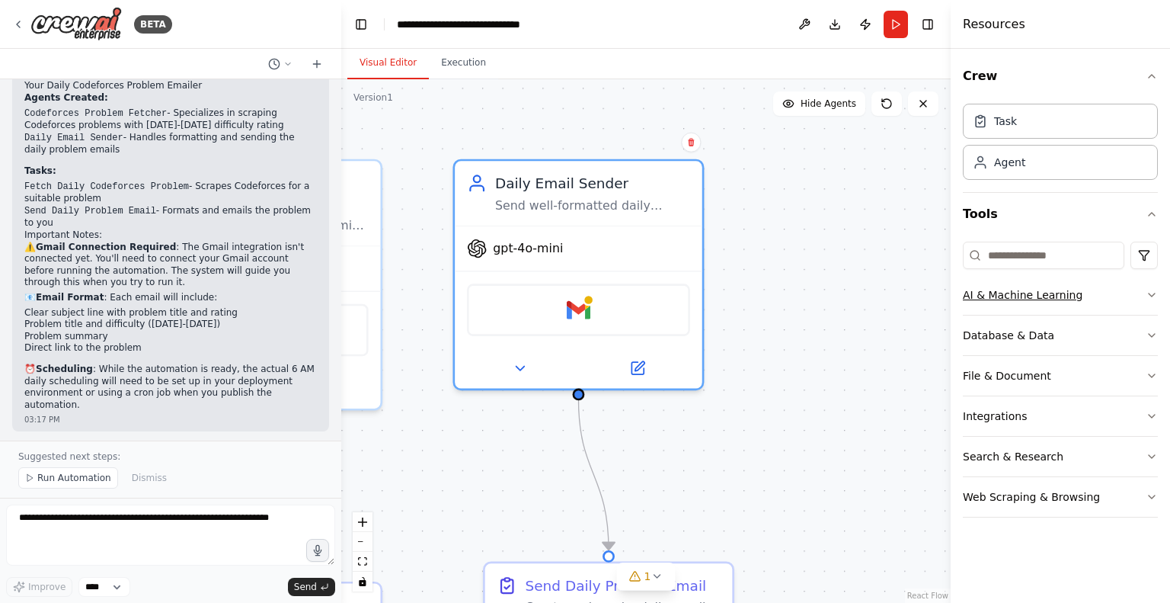
click at [999, 297] on div "AI & Machine Learning" at bounding box center [1023, 294] width 120 height 15
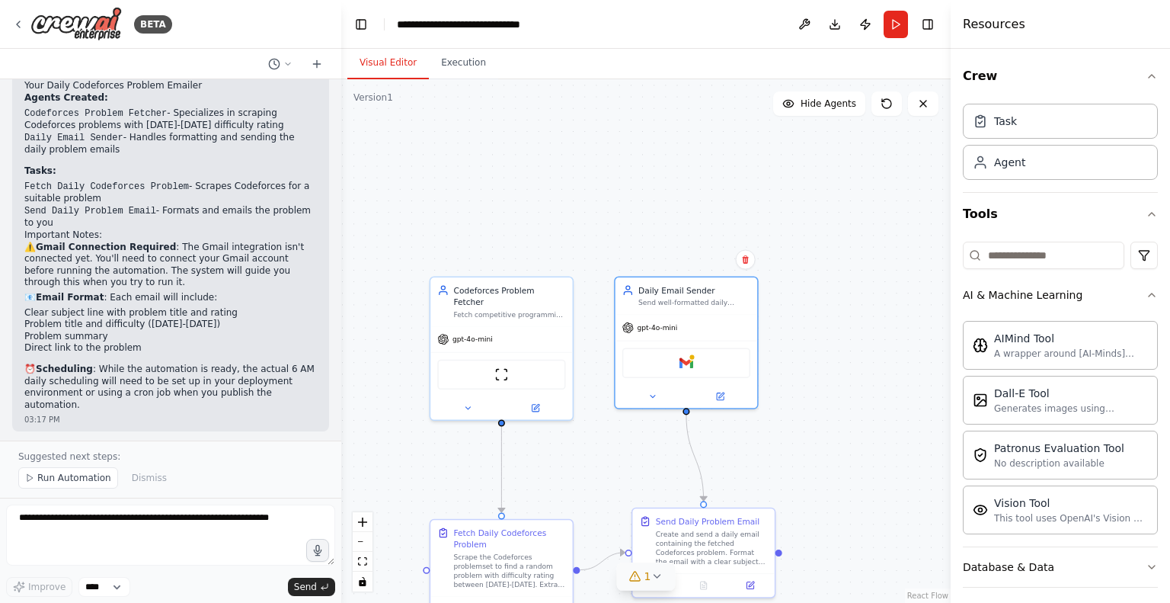
click at [661, 581] on icon at bounding box center [657, 576] width 12 height 12
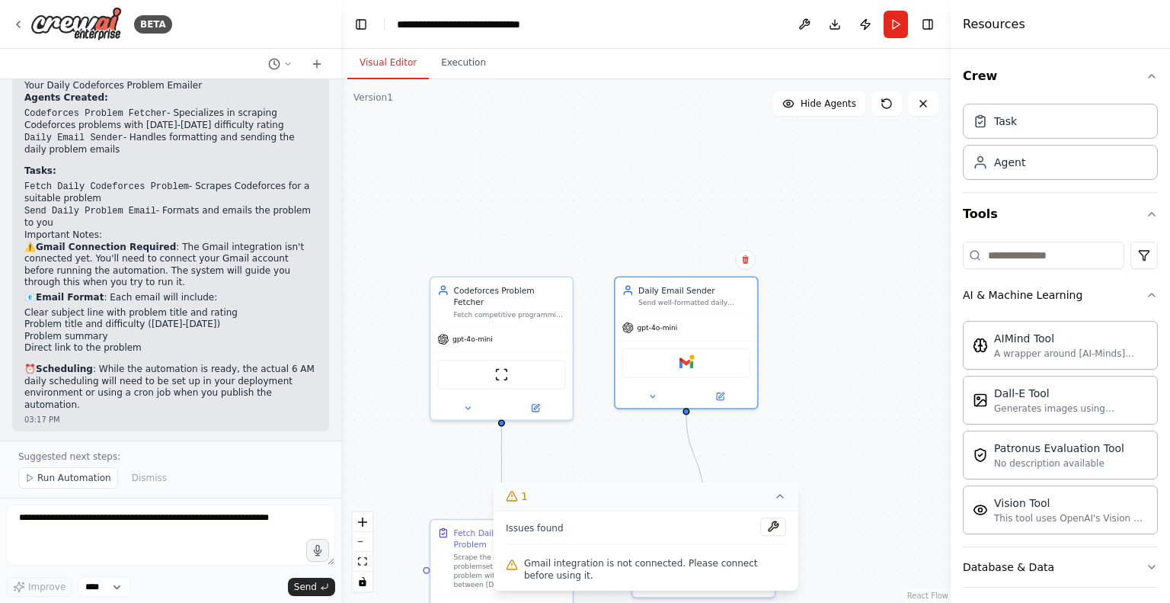
click at [622, 566] on span "Gmail integration is not connected. Please connect before using it." at bounding box center [655, 569] width 262 height 24
click at [775, 531] on button at bounding box center [773, 526] width 26 height 18
click at [775, 531] on div at bounding box center [773, 527] width 26 height 21
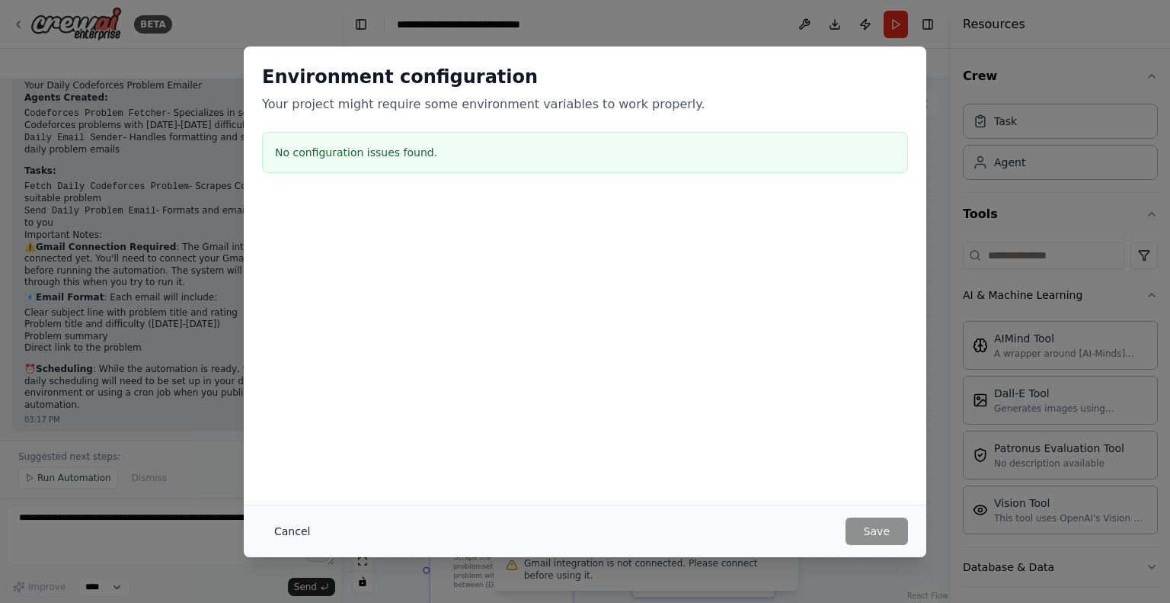
click at [280, 532] on button "Cancel" at bounding box center [292, 530] width 60 height 27
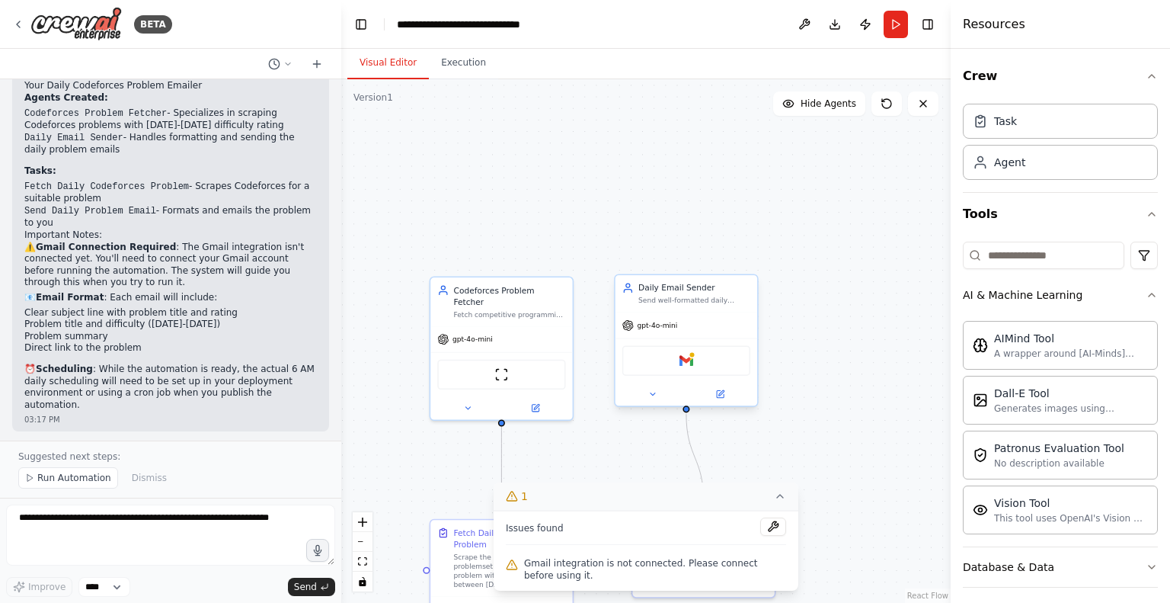
click at [660, 356] on div "Gmail" at bounding box center [686, 360] width 128 height 30
click at [664, 358] on div "Gmail" at bounding box center [686, 360] width 128 height 30
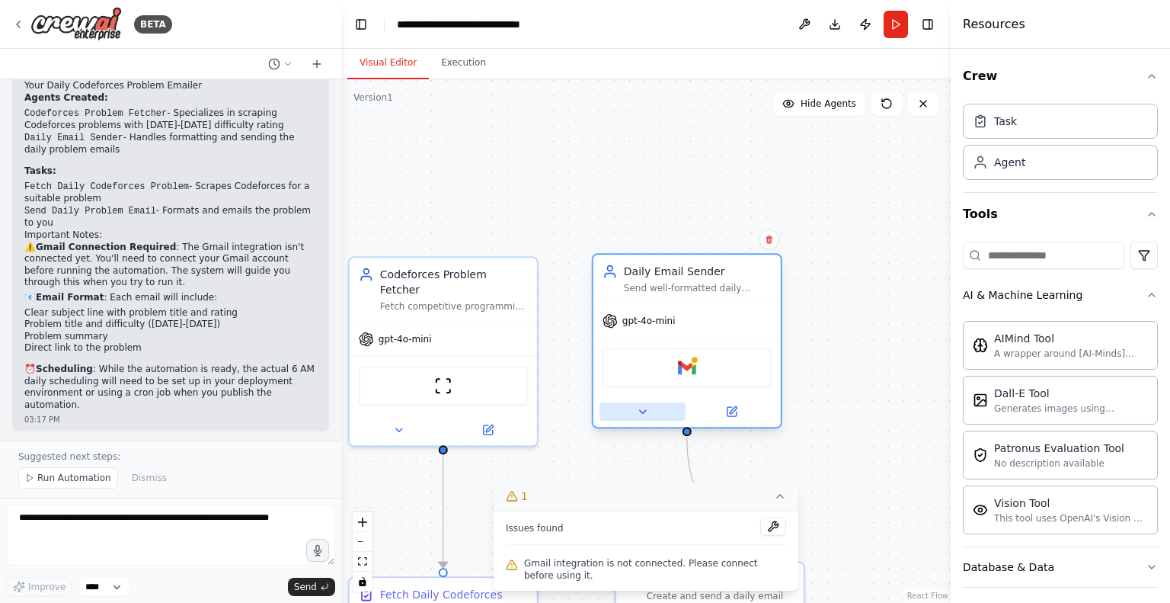
click at [651, 411] on button at bounding box center [643, 411] width 86 height 18
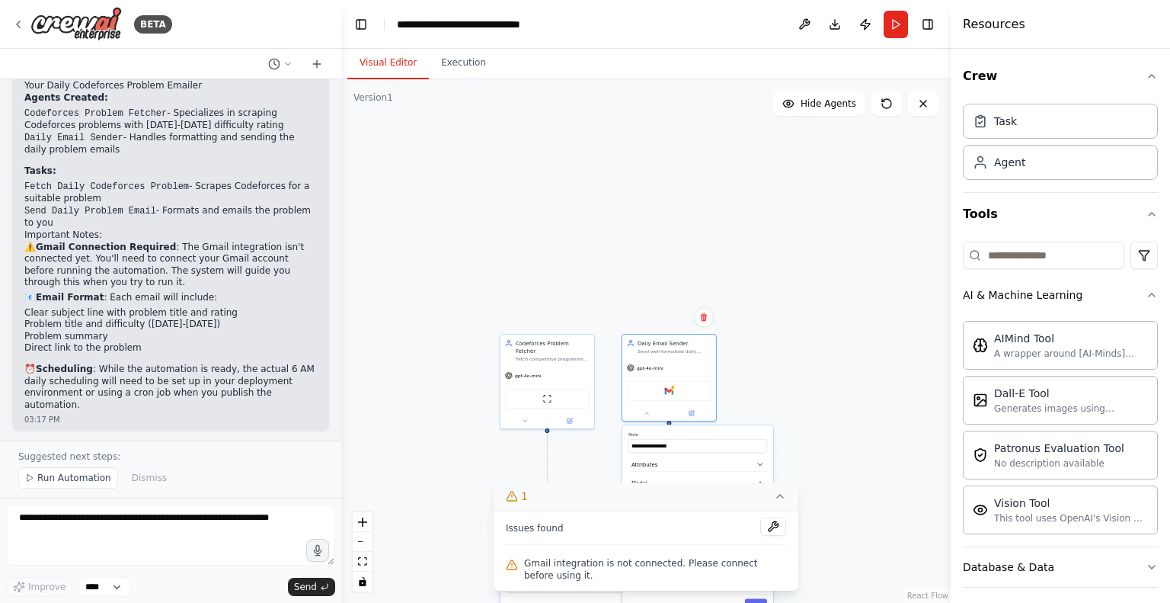
click at [775, 493] on icon at bounding box center [780, 496] width 12 height 12
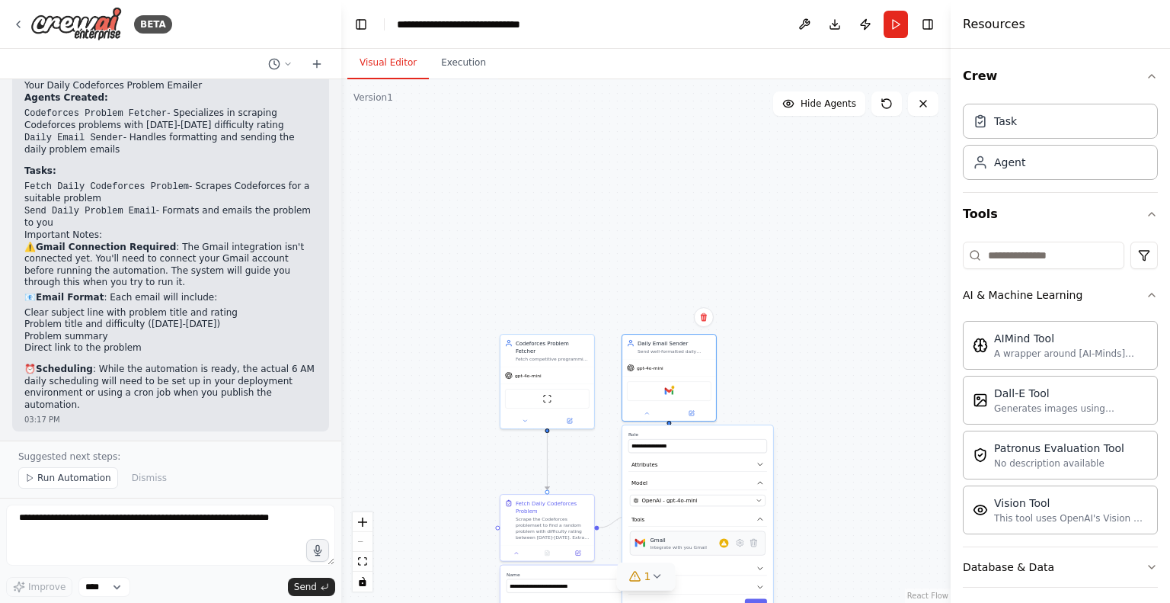
click at [708, 550] on div "Gmail Integrate with you Gmail" at bounding box center [698, 543] width 136 height 24
click at [703, 548] on div "Gmail Integrate with you Gmail" at bounding box center [689, 543] width 78 height 14
click at [698, 501] on div "OpenAI - gpt-4o-mini" at bounding box center [693, 501] width 120 height 8
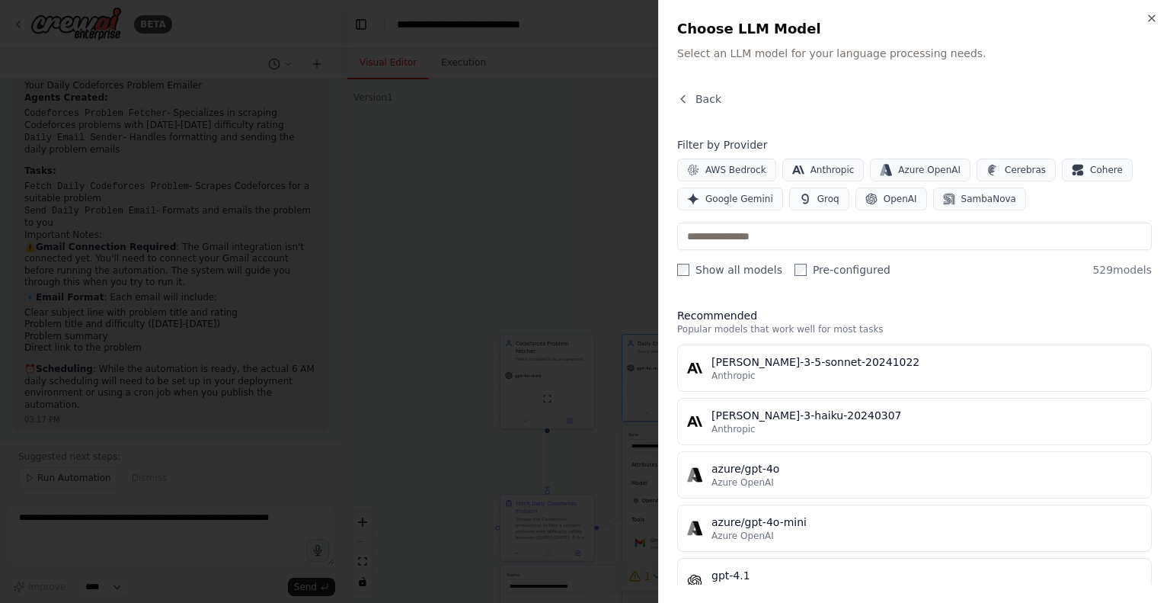
click at [436, 257] on div at bounding box center [585, 301] width 1170 height 603
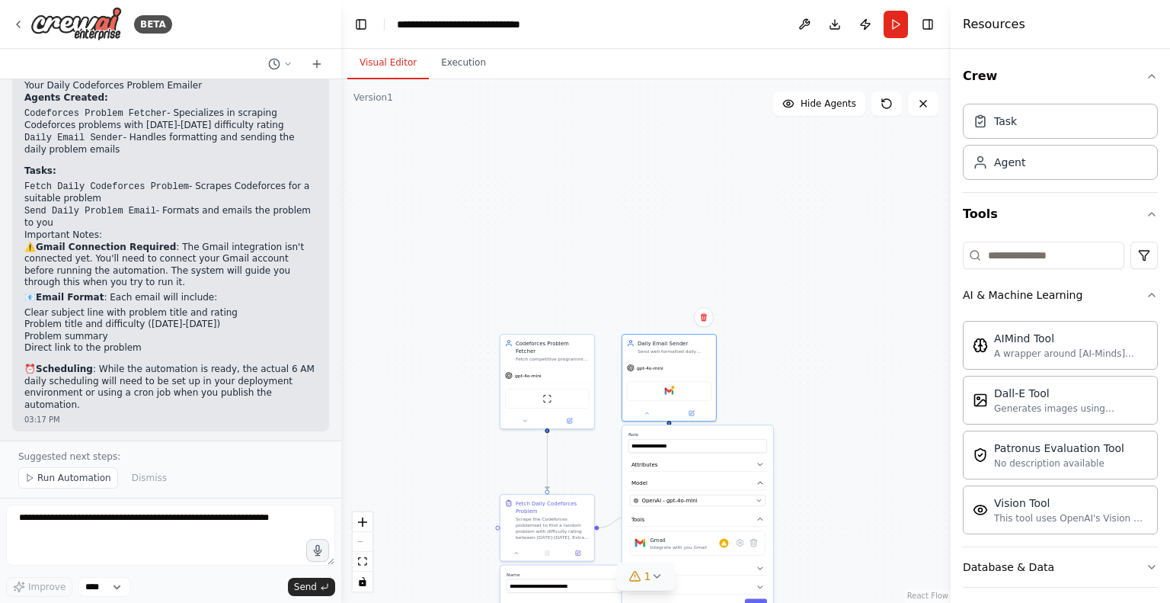
click at [560, 293] on div ".deletable-edge-delete-btn { width: 20px; height: 20px; border: 0px solid #ffff…" at bounding box center [645, 340] width 609 height 523
click at [79, 481] on span "Run Automation" at bounding box center [74, 478] width 74 height 12
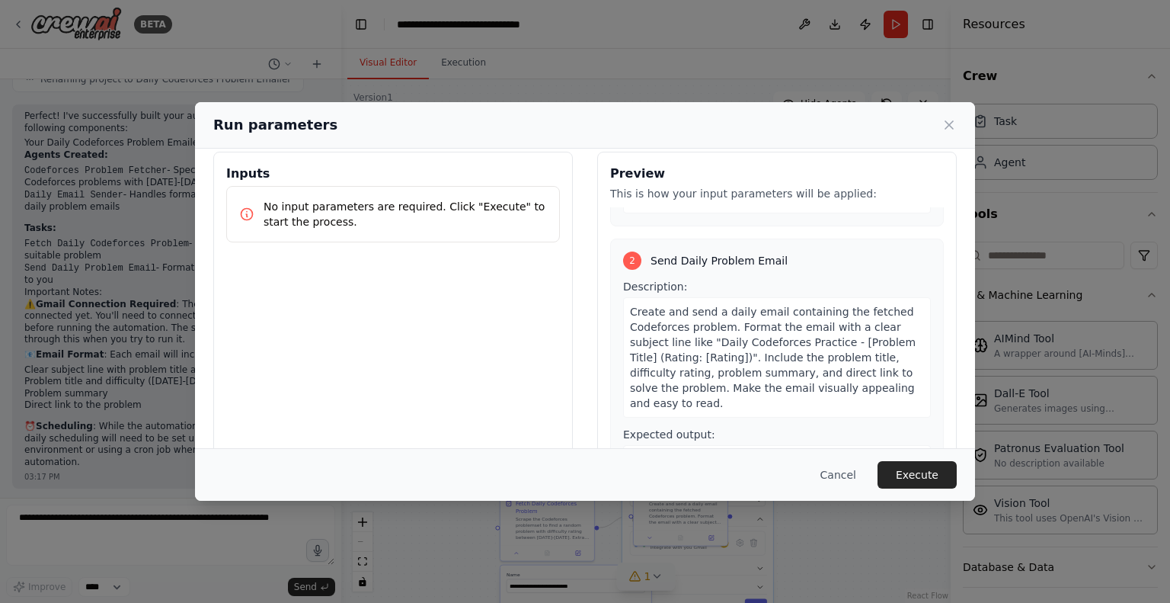
scroll to position [0, 0]
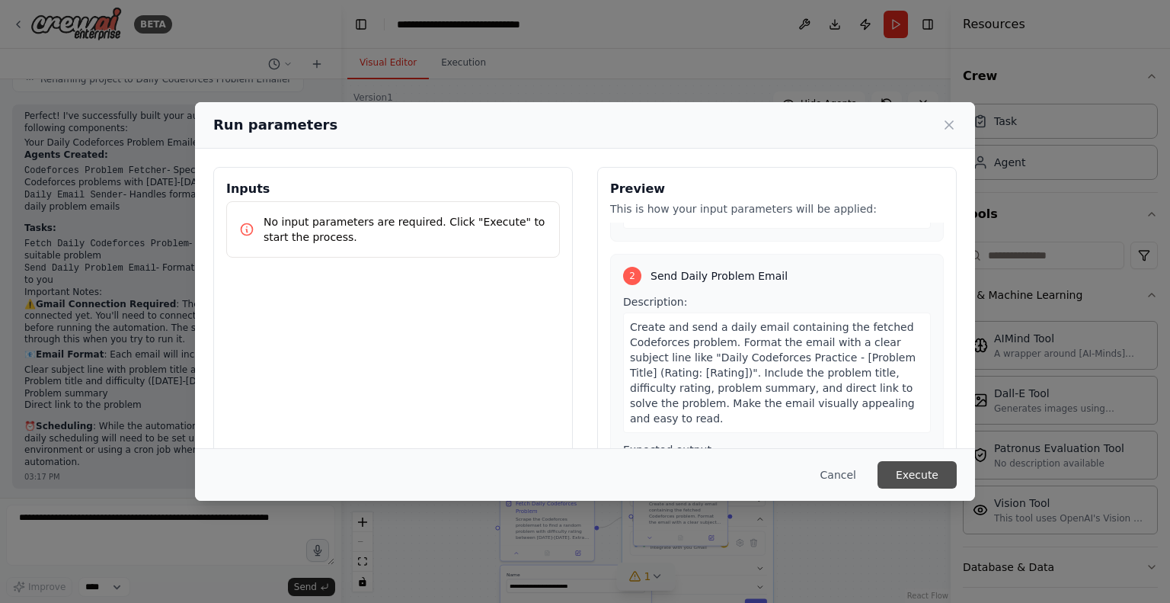
click at [903, 468] on button "Execute" at bounding box center [917, 474] width 79 height 27
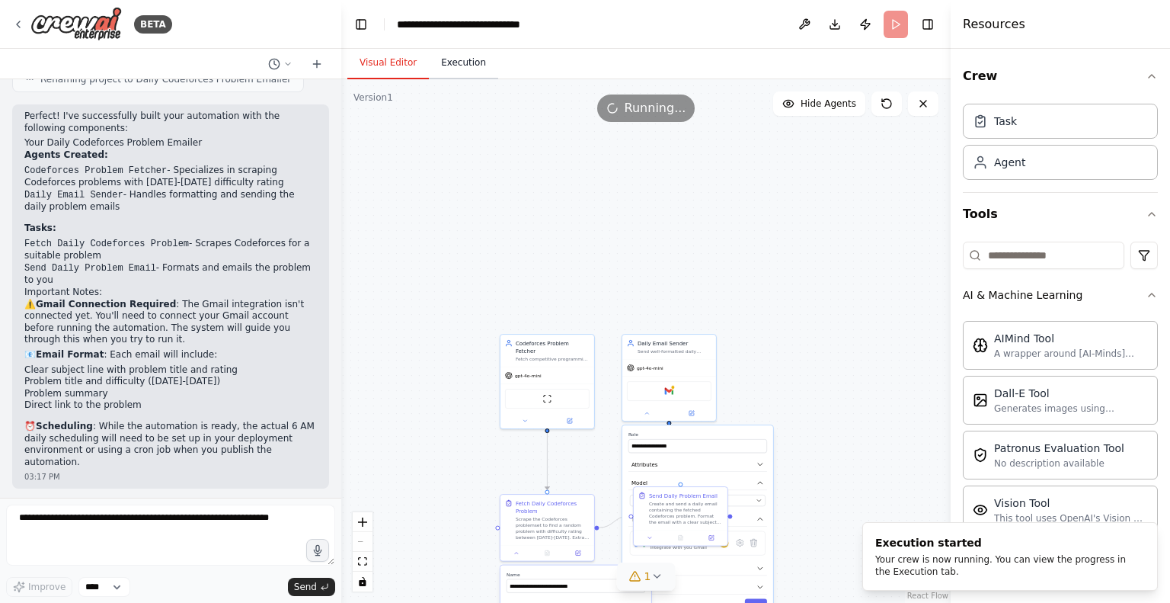
click at [463, 72] on button "Execution" at bounding box center [463, 63] width 69 height 32
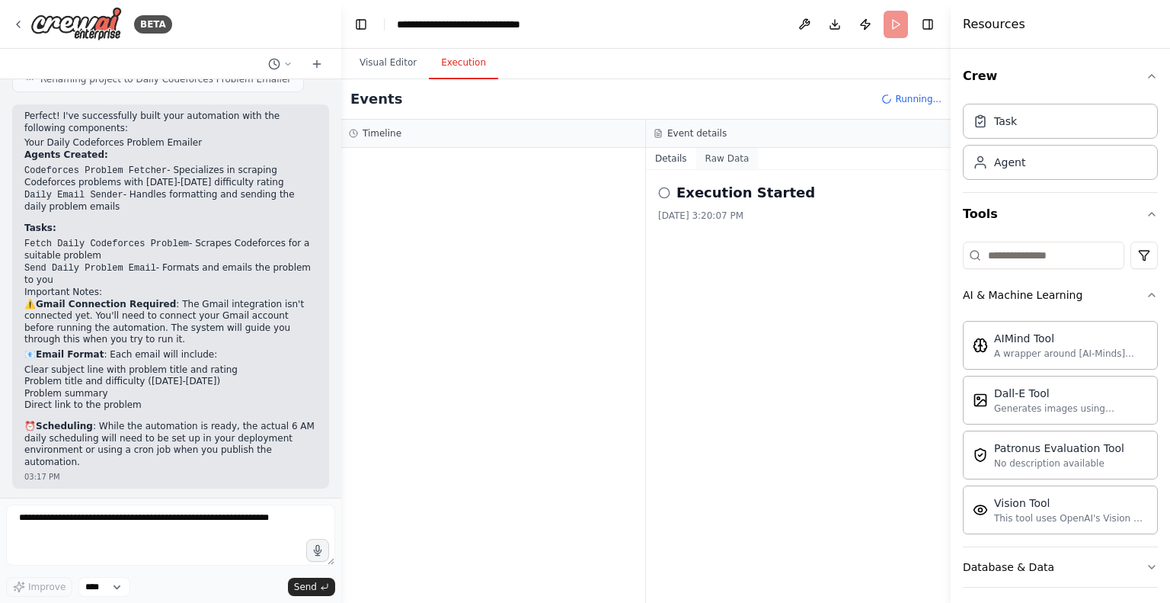
click at [705, 156] on button "Raw Data" at bounding box center [727, 158] width 62 height 21
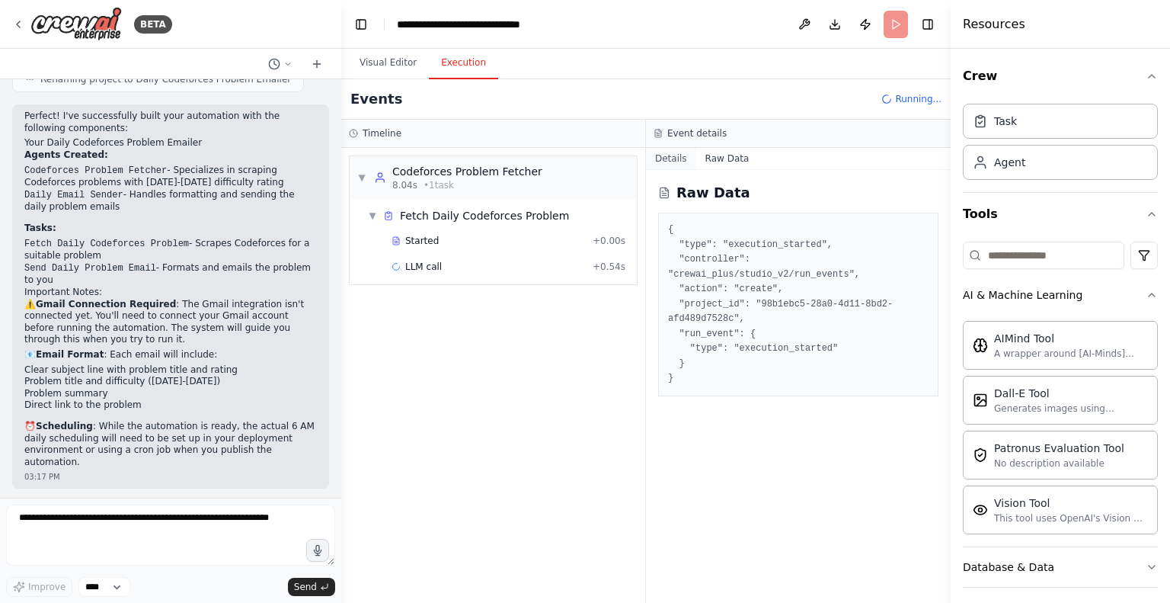
click at [673, 159] on button "Details" at bounding box center [671, 158] width 50 height 21
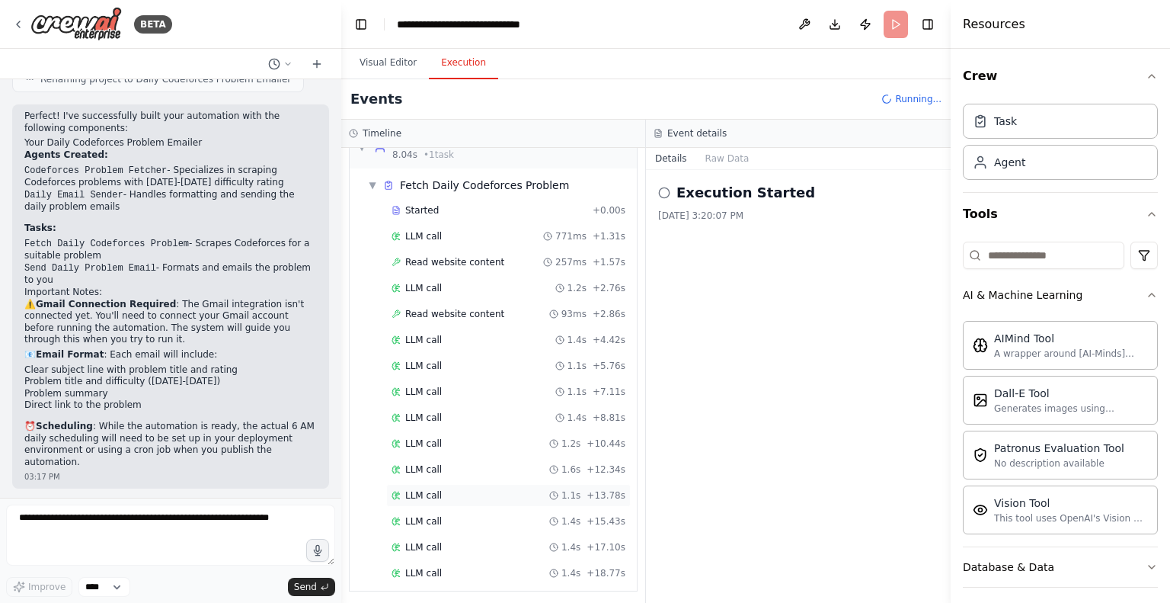
scroll to position [56, 0]
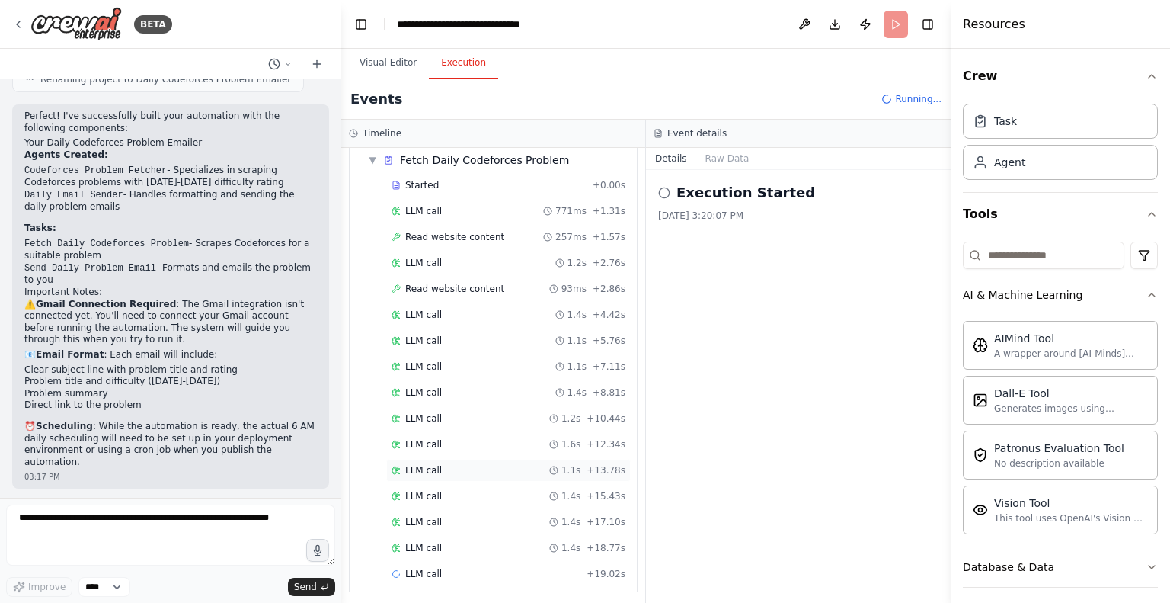
click at [424, 472] on div "LLM call 1.1s + 13.78s" at bounding box center [508, 470] width 245 height 23
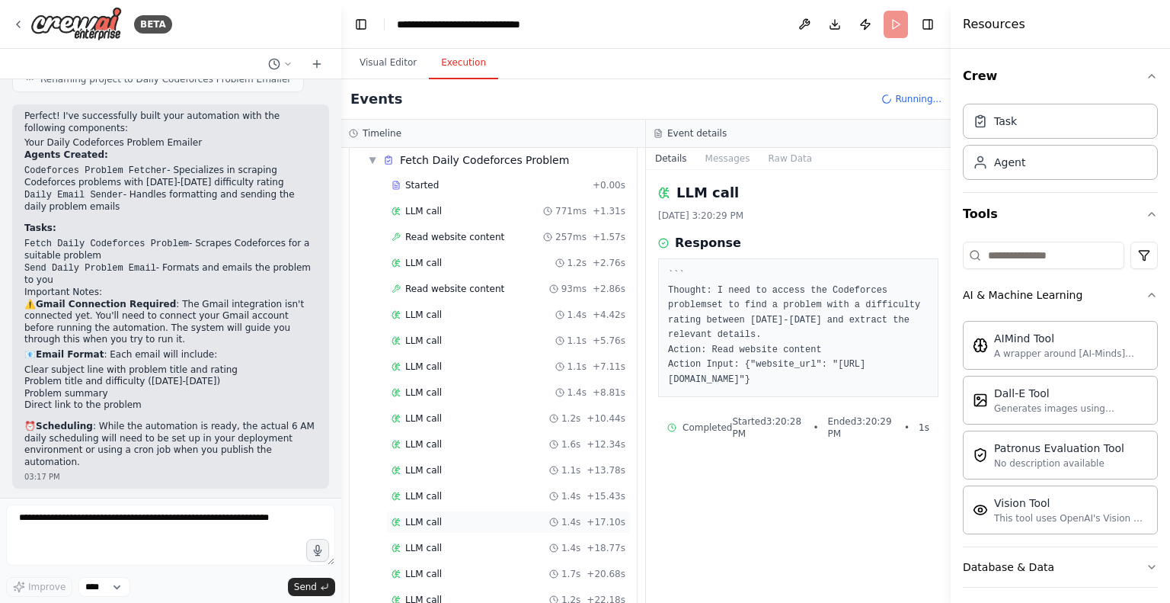
click at [427, 520] on span "LLM call" at bounding box center [423, 522] width 37 height 12
click at [427, 510] on div "LLM call 1.4s + 17.10s" at bounding box center [508, 521] width 245 height 23
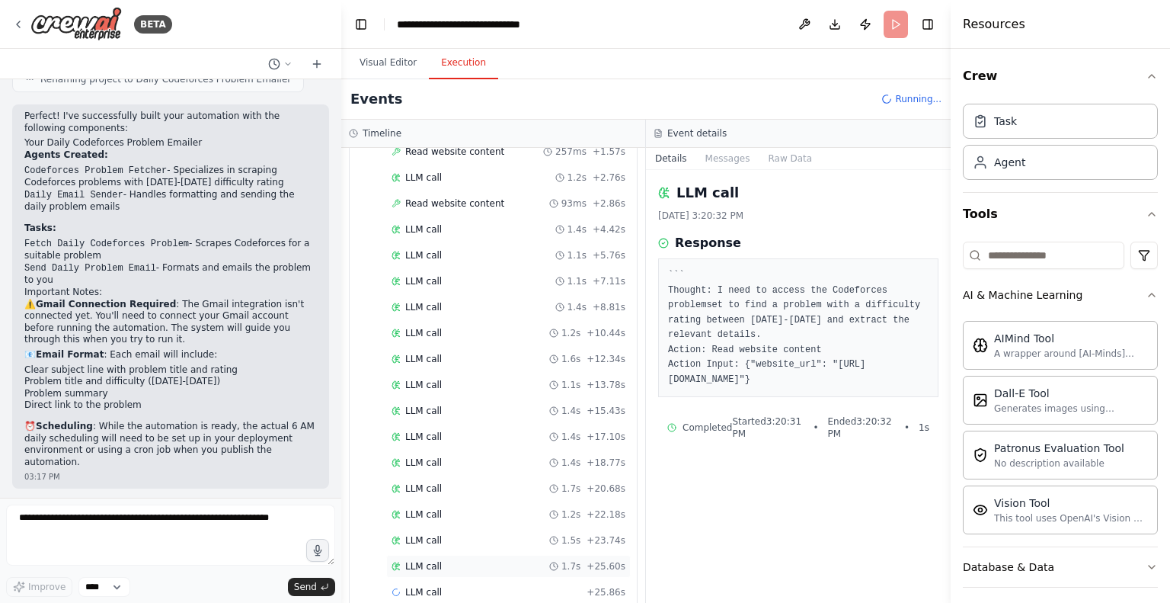
scroll to position [158, 0]
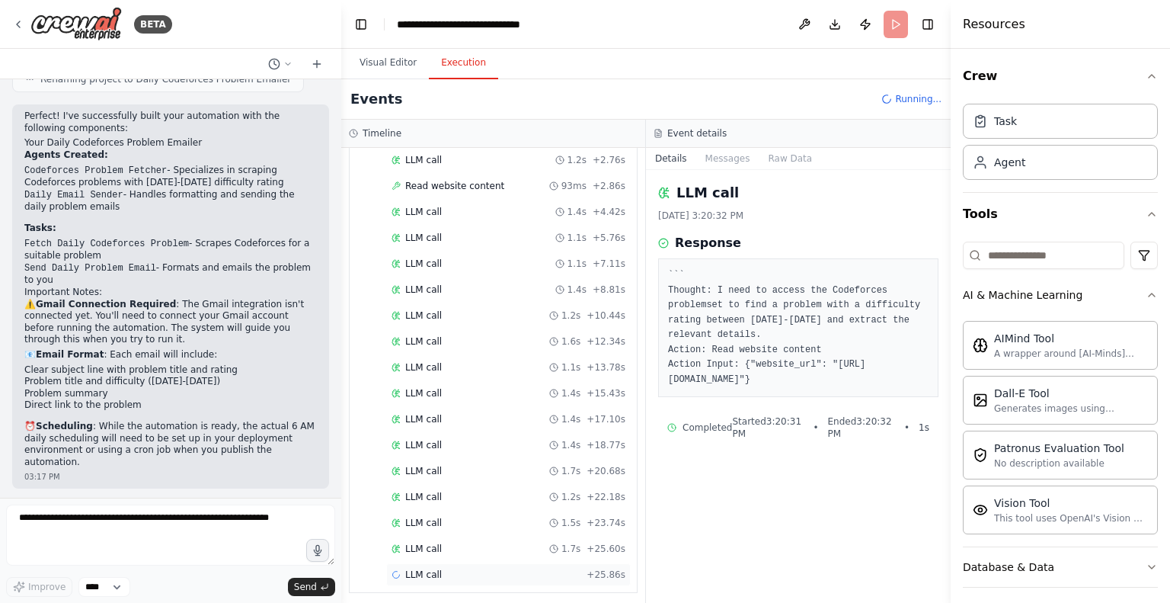
click at [430, 568] on span "LLM call" at bounding box center [423, 574] width 37 height 12
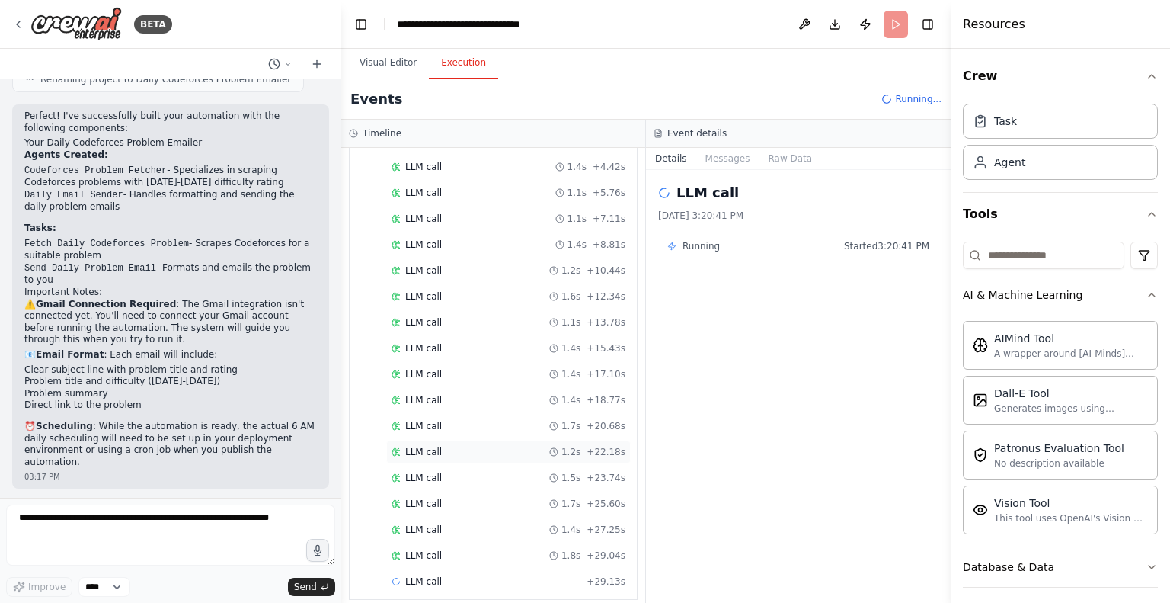
scroll to position [209, 0]
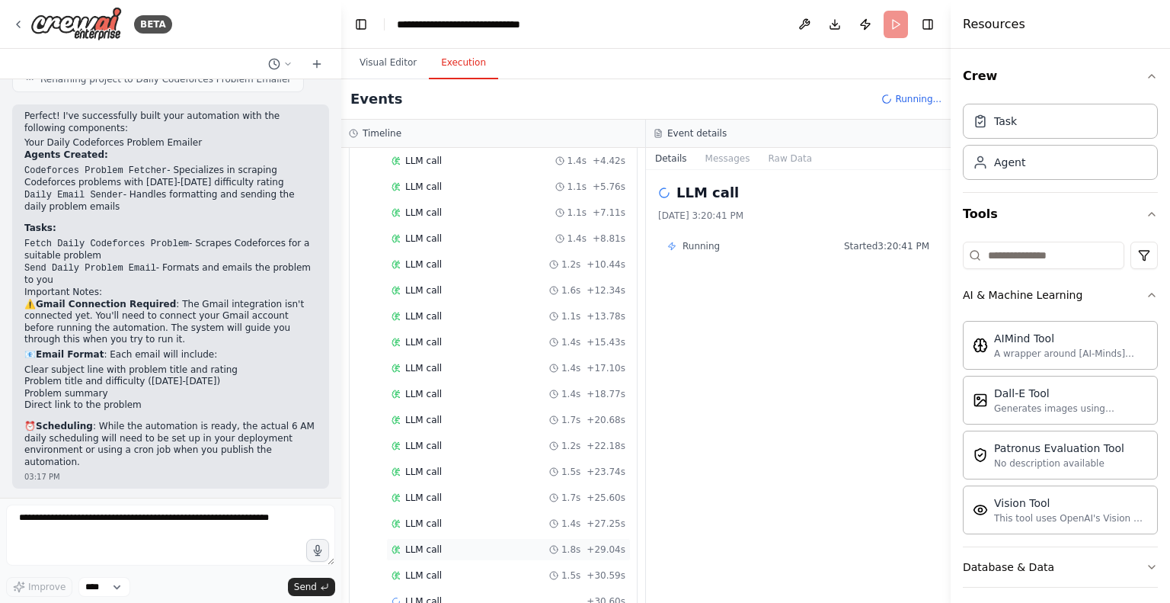
click at [427, 543] on span "LLM call" at bounding box center [423, 549] width 37 height 12
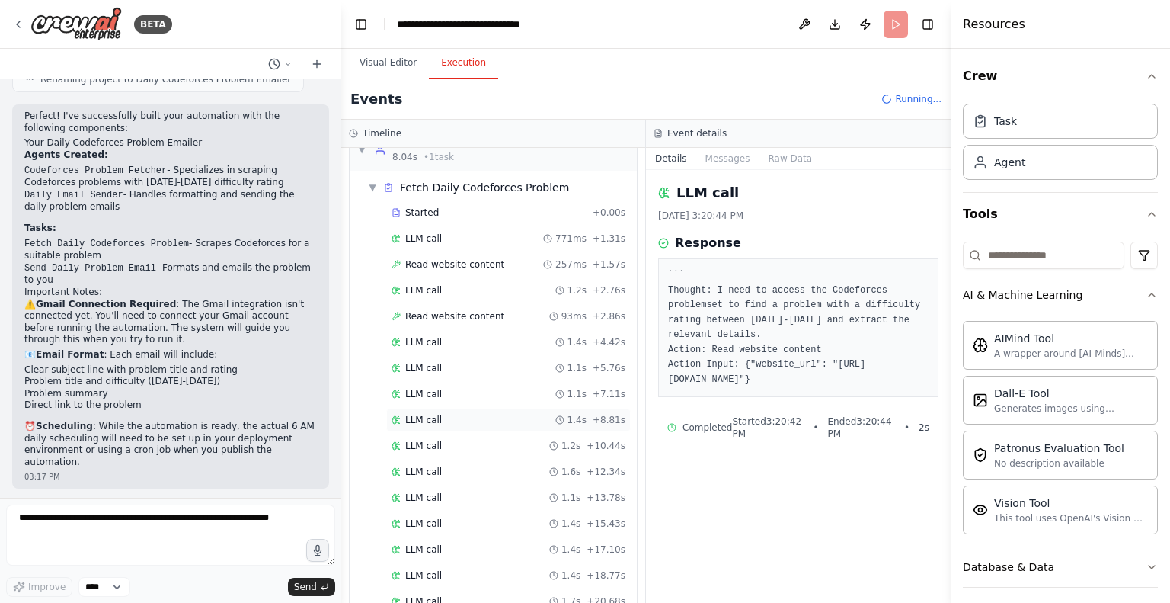
scroll to position [0, 0]
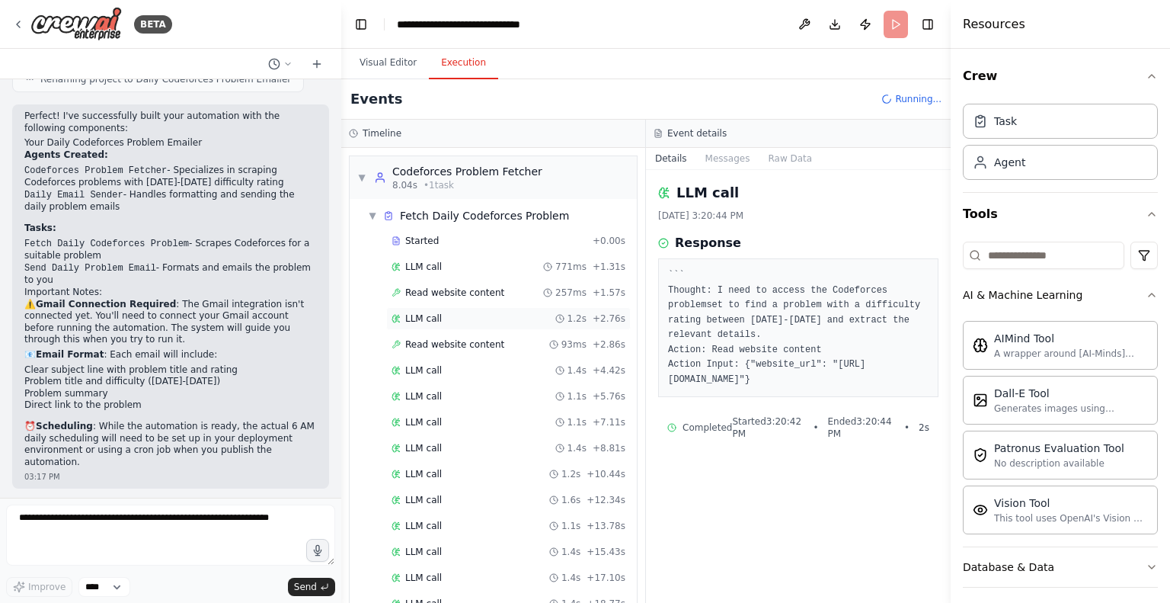
click at [433, 316] on span "LLM call" at bounding box center [423, 318] width 37 height 12
click at [433, 296] on span "Read website content" at bounding box center [454, 292] width 99 height 12
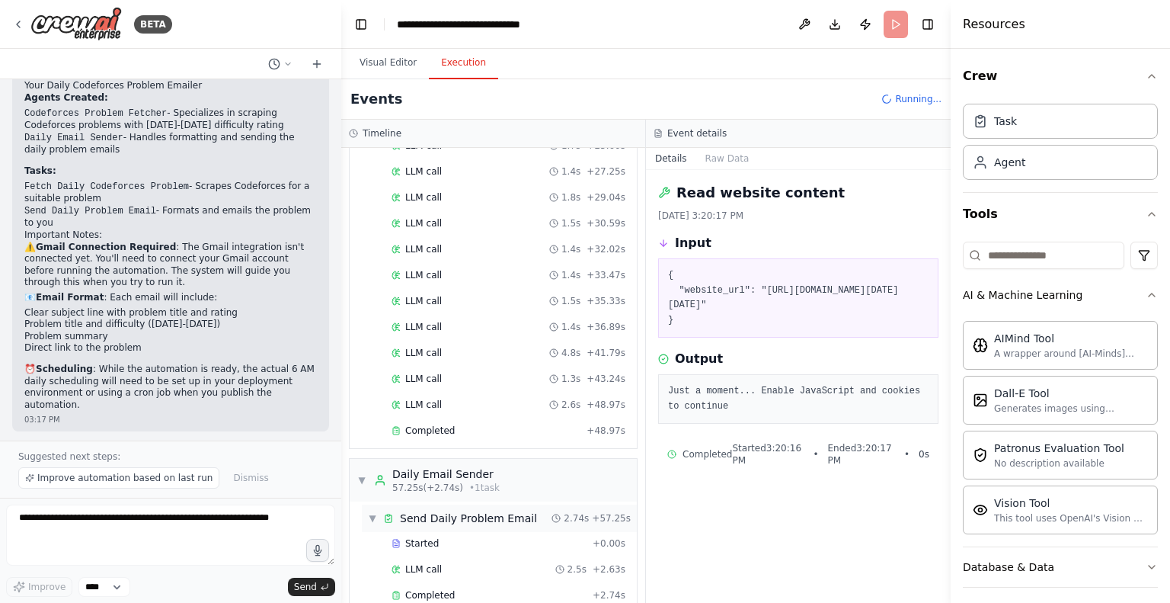
scroll to position [593, 0]
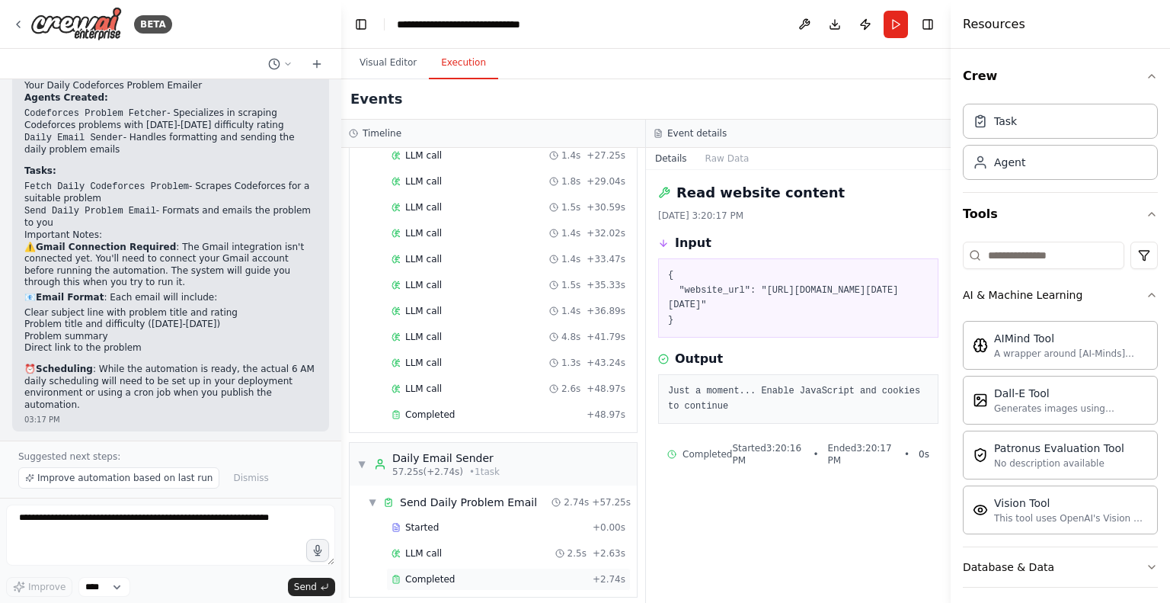
click at [436, 573] on span "Completed" at bounding box center [430, 579] width 50 height 12
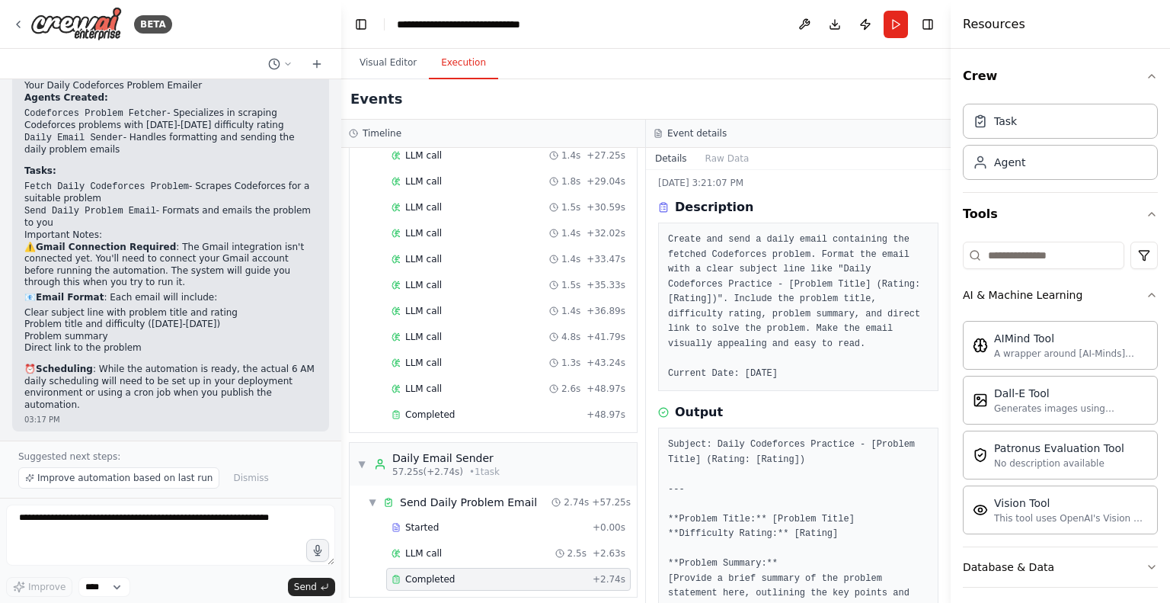
scroll to position [227, 0]
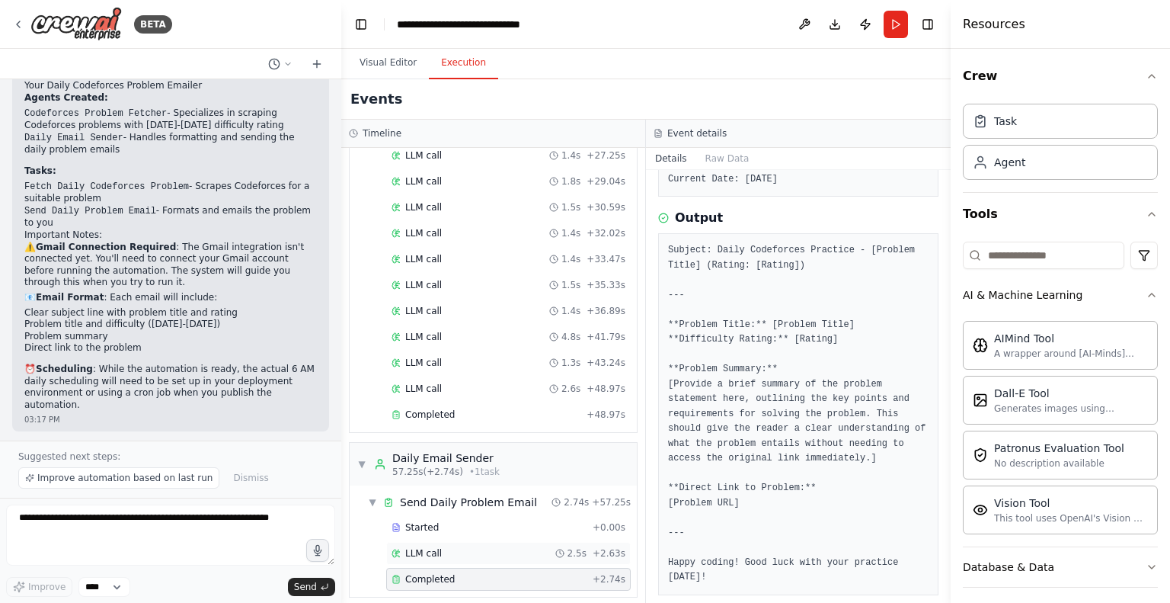
click at [424, 547] on span "LLM call" at bounding box center [423, 553] width 37 height 12
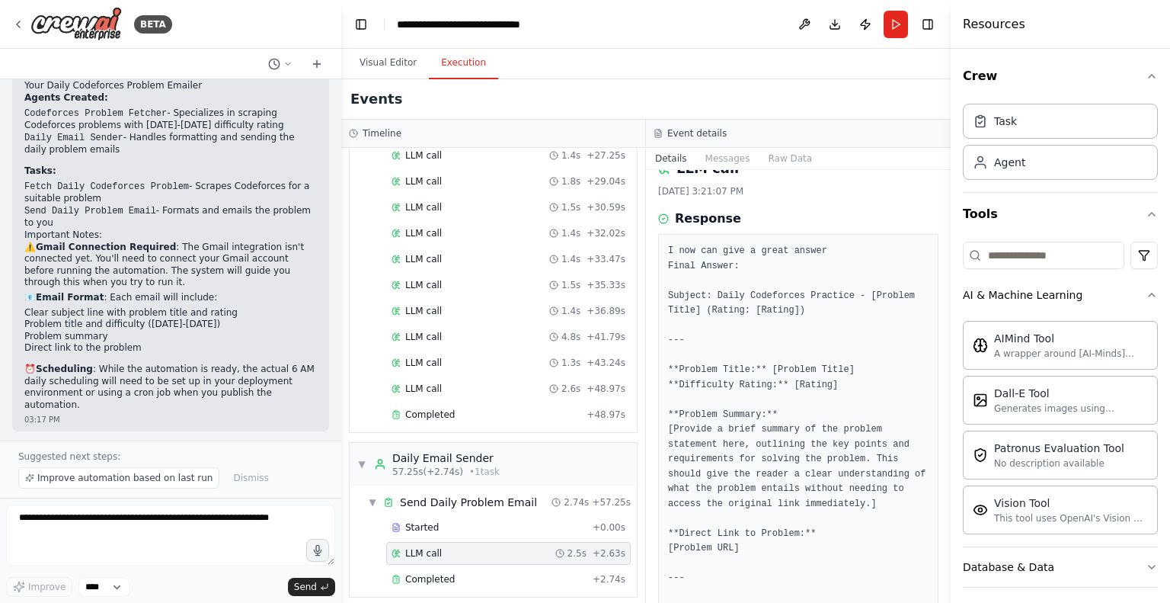
scroll to position [0, 0]
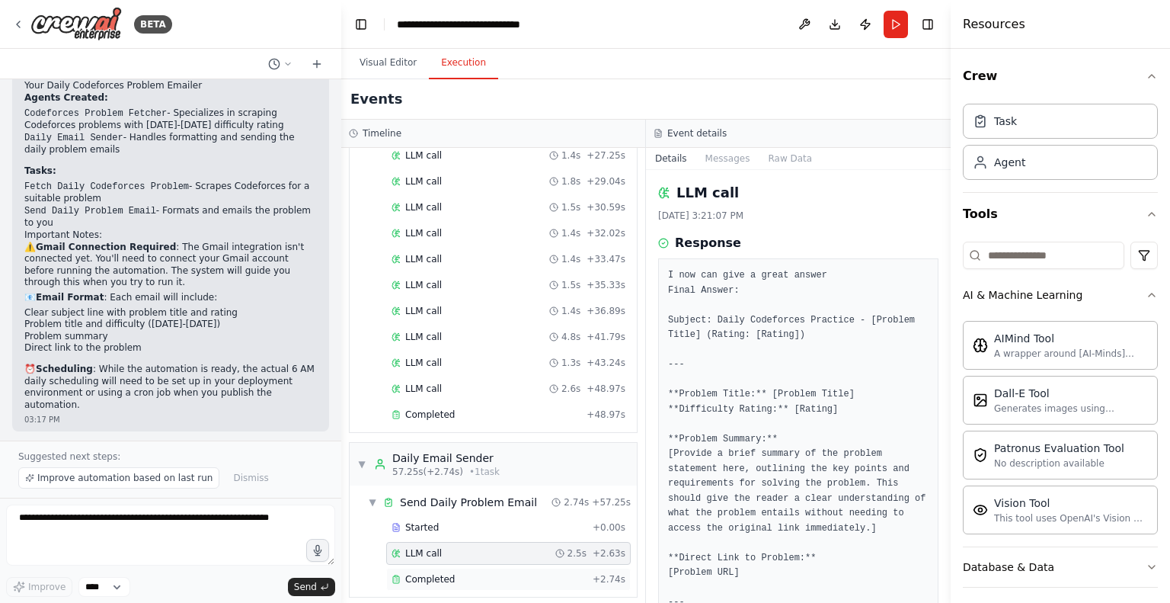
click at [449, 573] on span "Completed" at bounding box center [430, 579] width 50 height 12
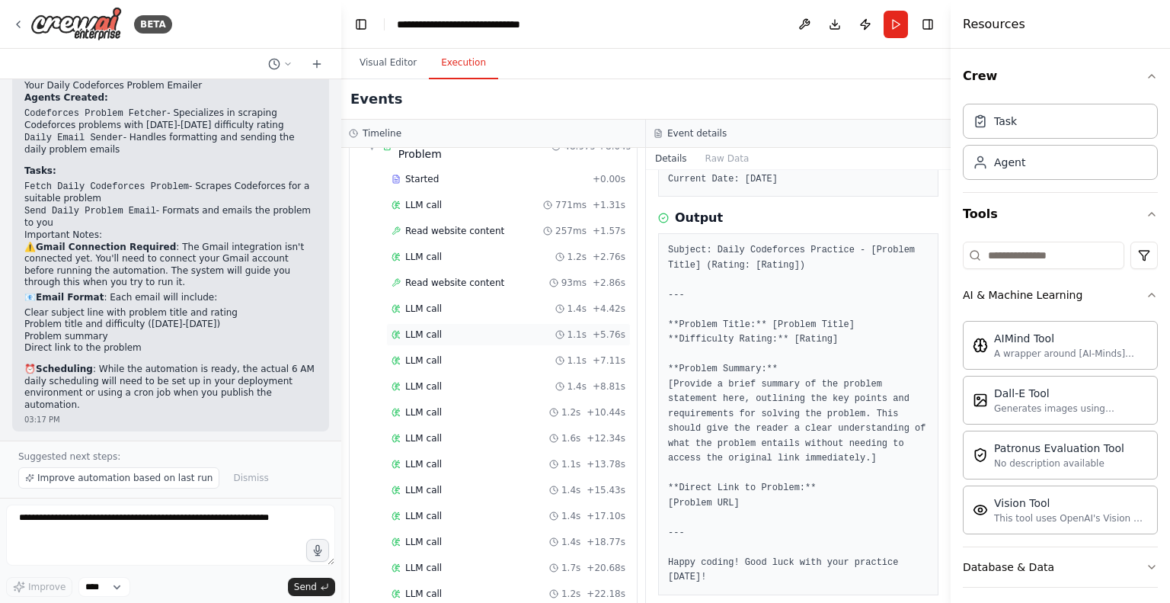
scroll to position [59, 0]
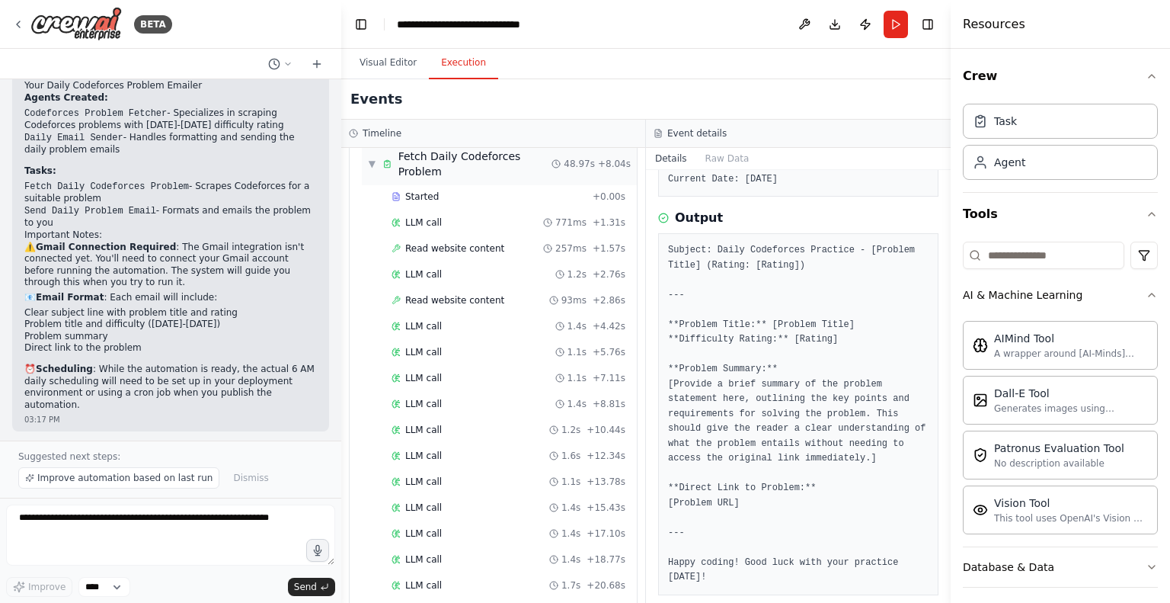
click at [372, 163] on span "▼" at bounding box center [372, 164] width 8 height 12
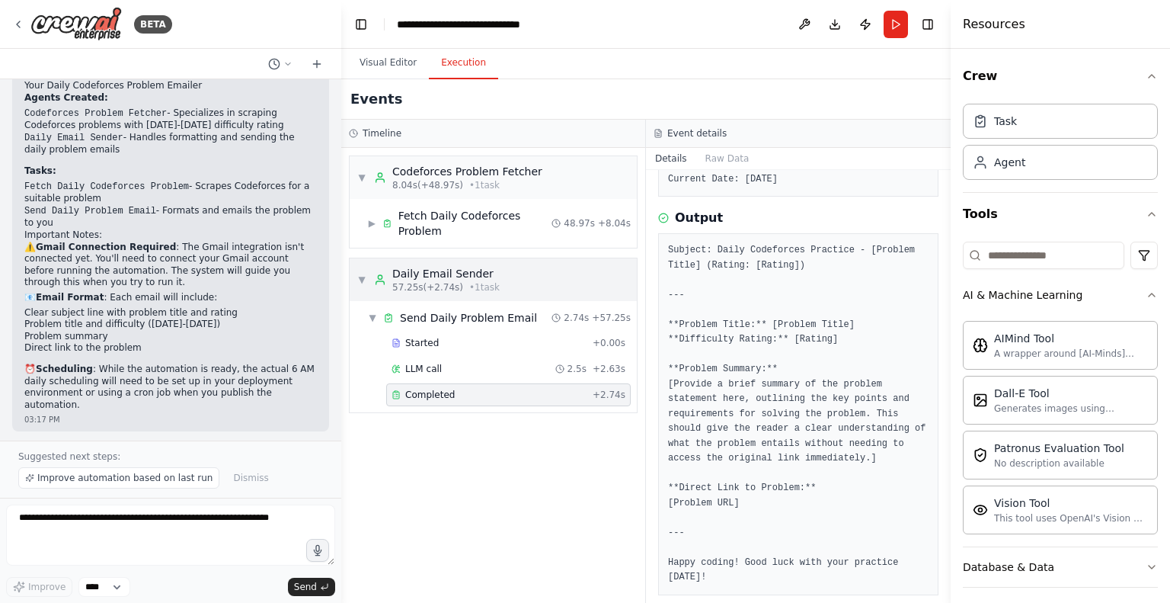
click at [364, 273] on span "▼" at bounding box center [361, 279] width 9 height 12
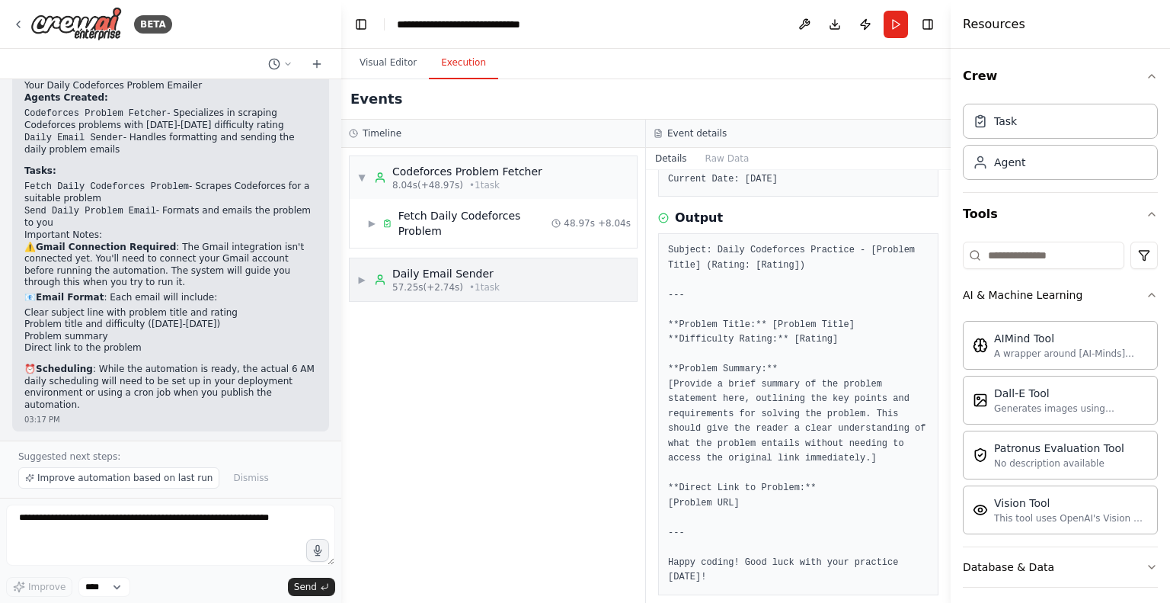
click at [363, 273] on span "▶" at bounding box center [361, 279] width 9 height 12
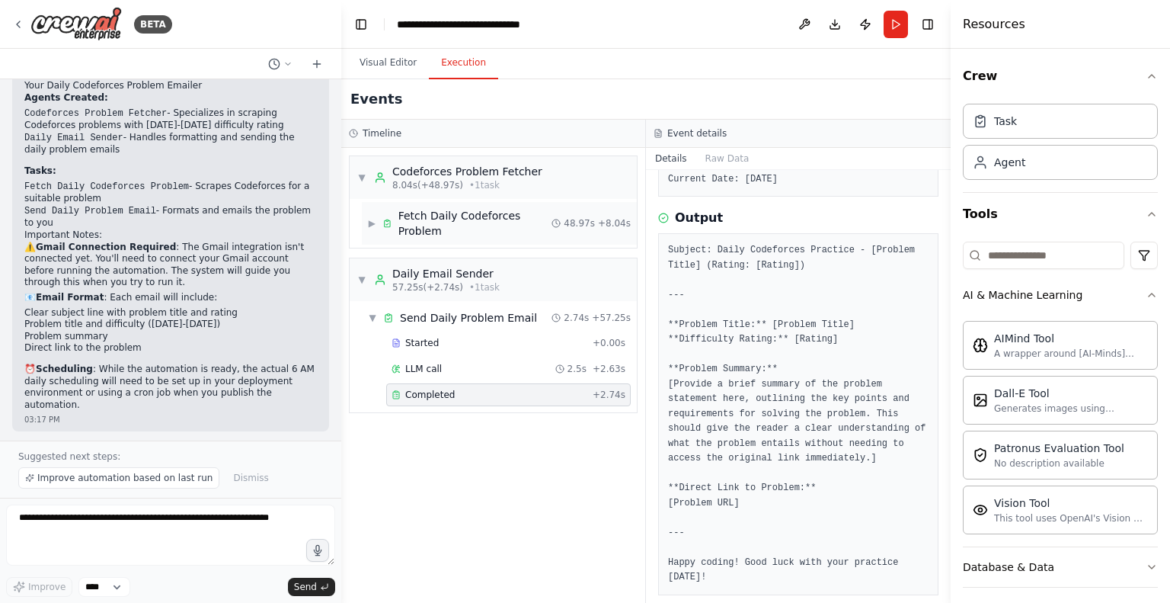
click at [399, 208] on div "Fetch Daily Codeforces Problem" at bounding box center [475, 223] width 154 height 30
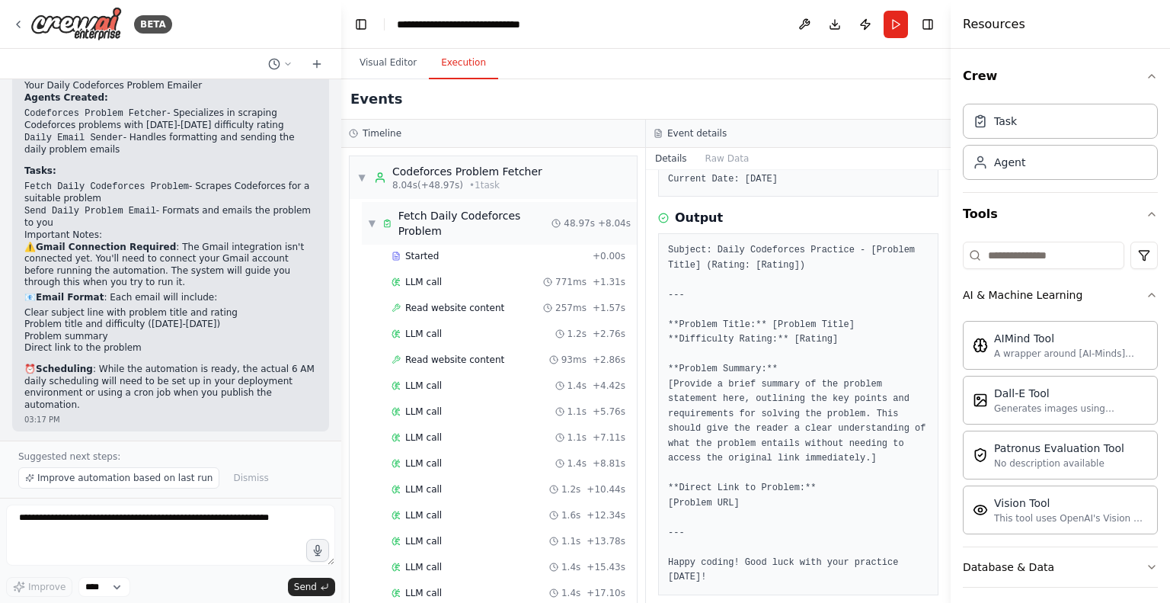
click at [375, 219] on span "▼" at bounding box center [372, 223] width 8 height 12
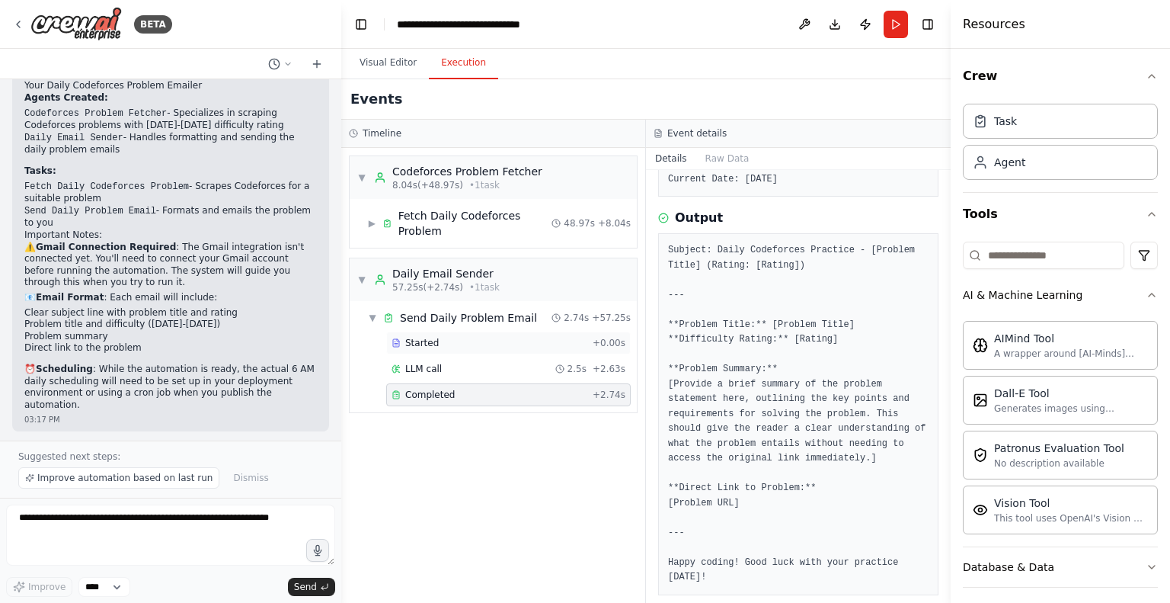
click at [421, 337] on span "Started" at bounding box center [422, 343] width 34 height 12
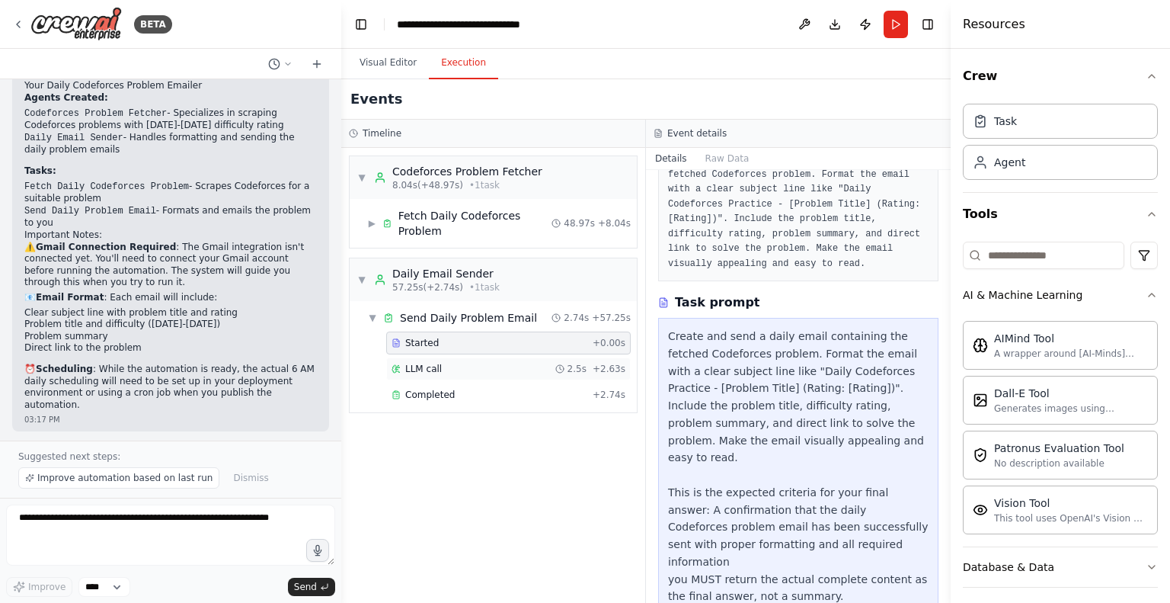
click at [420, 363] on span "LLM call" at bounding box center [423, 369] width 37 height 12
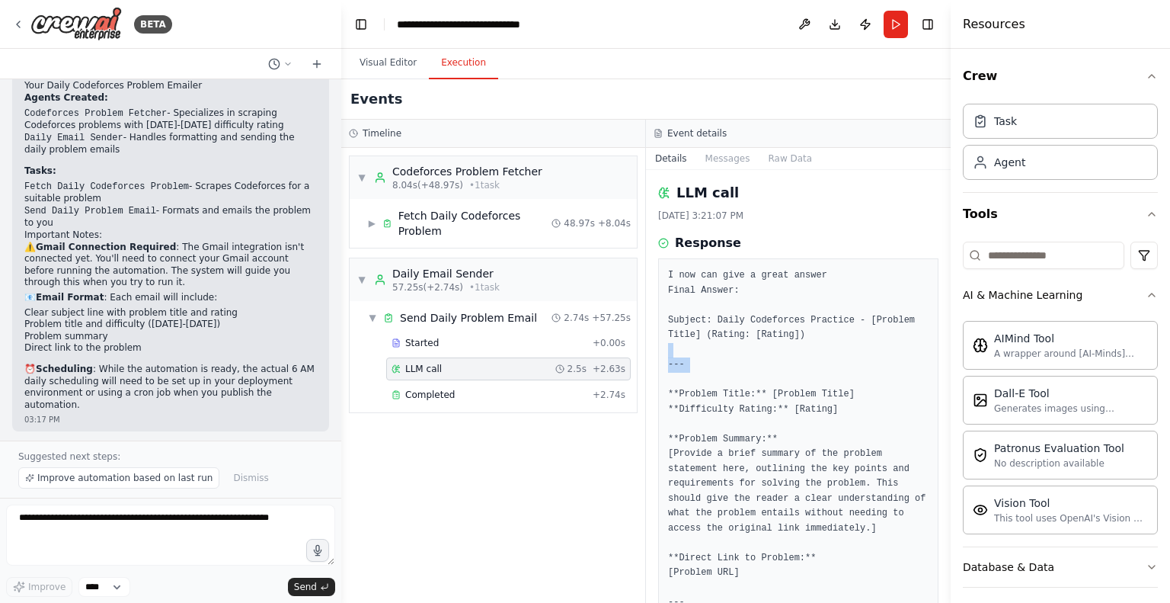
drag, startPoint x: 770, startPoint y: 384, endPoint x: 774, endPoint y: 331, distance: 52.7
click at [774, 344] on pre "I now can give a great answer Final Answer: Subject: Daily Codeforces Practice …" at bounding box center [798, 461] width 261 height 386
click at [424, 389] on span "Completed" at bounding box center [430, 395] width 50 height 12
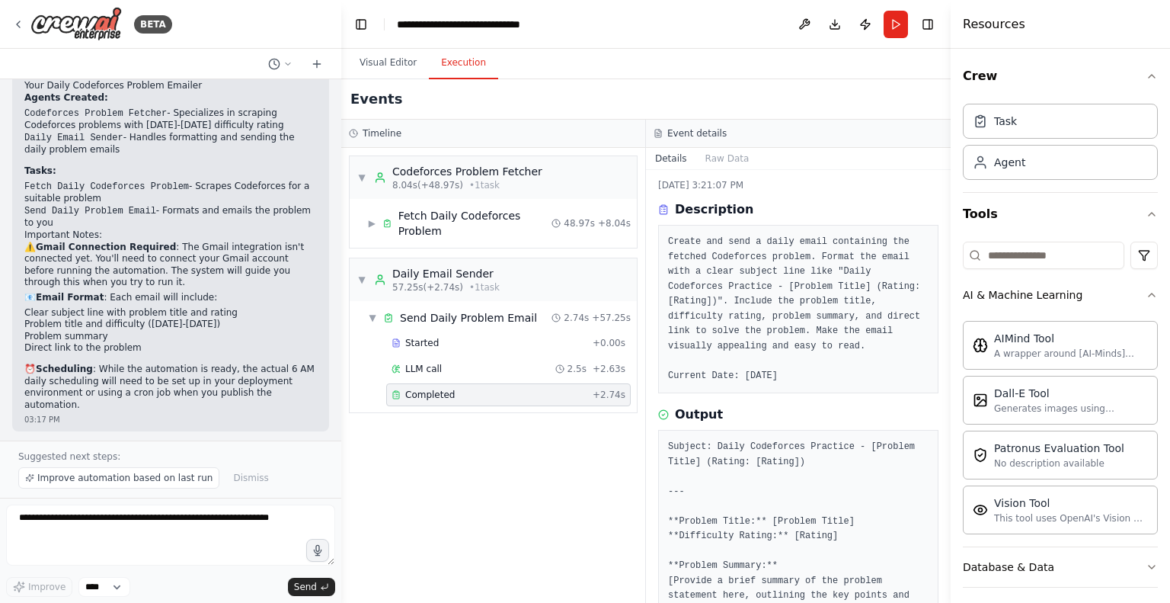
scroll to position [227, 0]
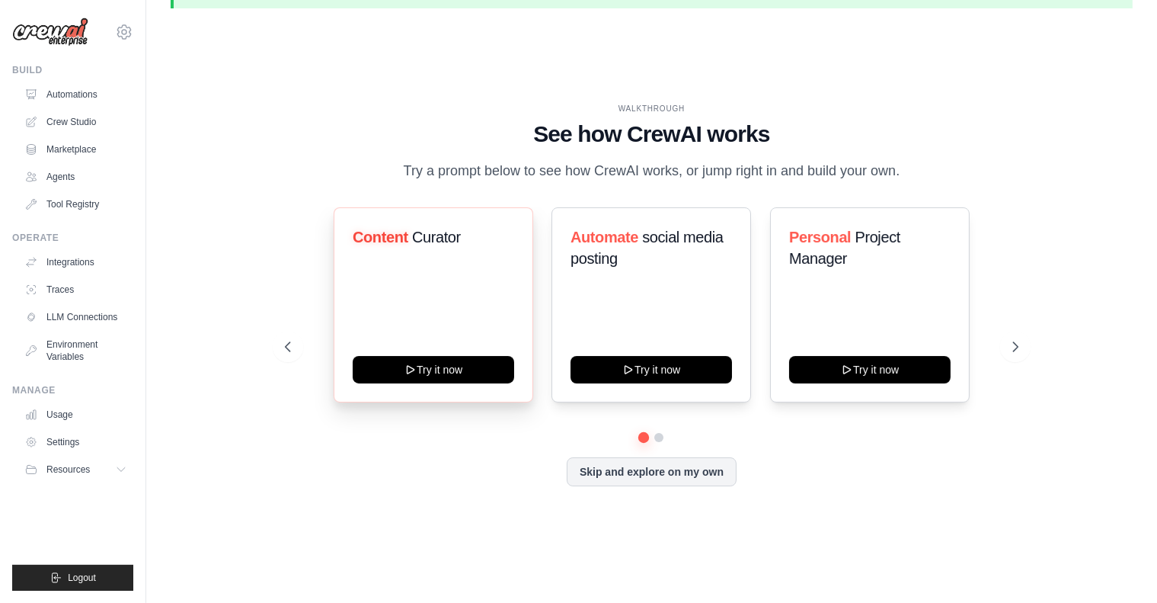
scroll to position [52, 0]
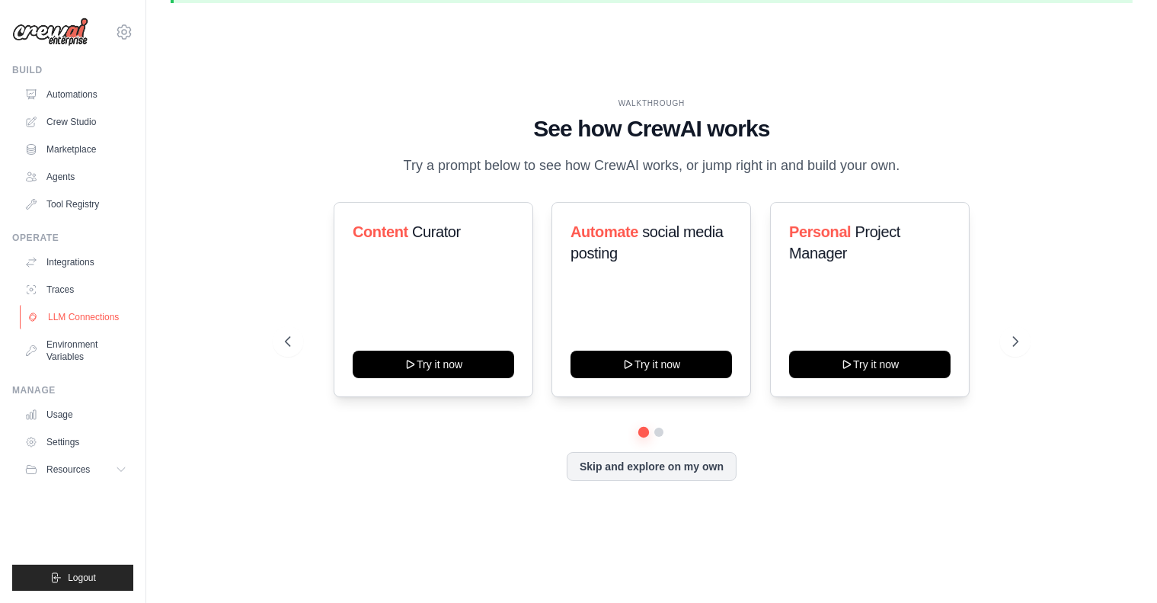
click at [64, 315] on link "LLM Connections" at bounding box center [77, 317] width 115 height 24
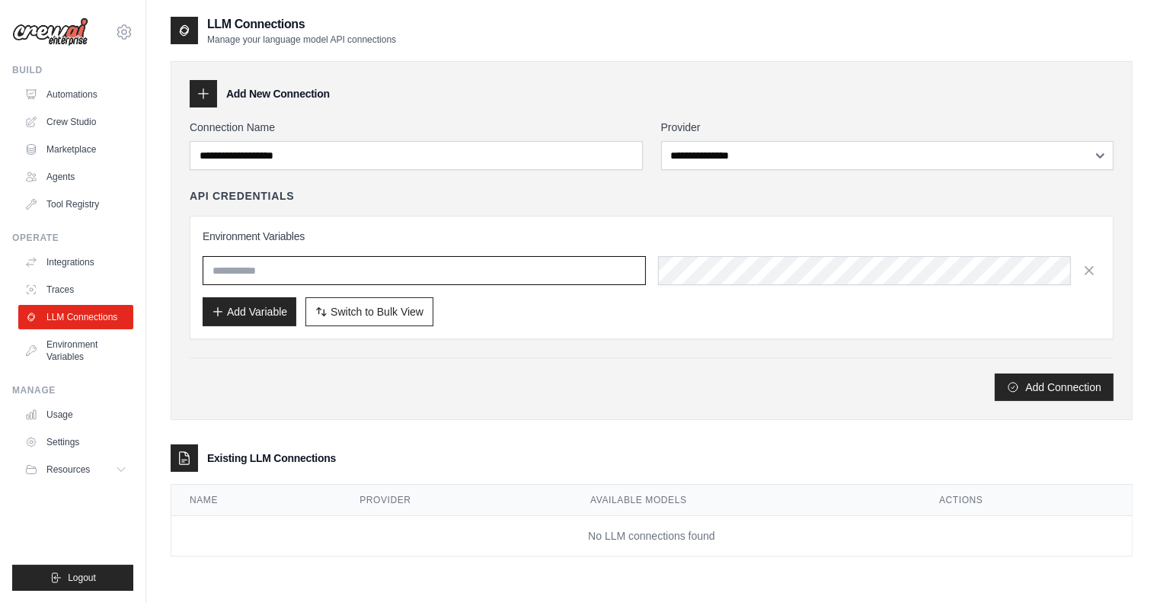
click at [396, 261] on input "text" at bounding box center [424, 270] width 443 height 29
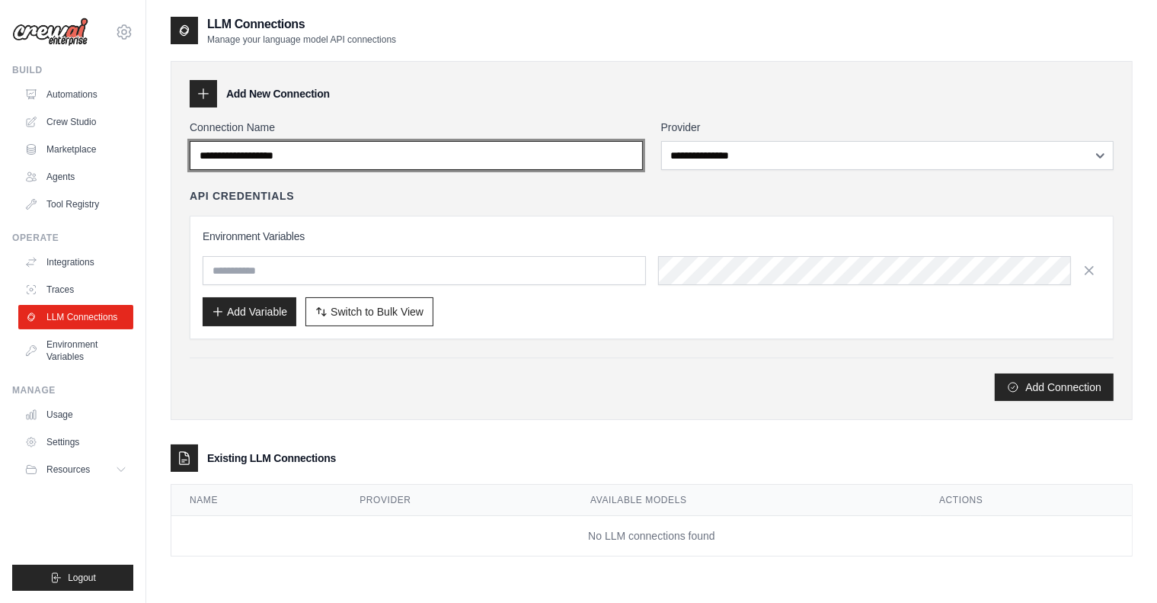
click at [383, 145] on input "Connection Name" at bounding box center [416, 155] width 453 height 29
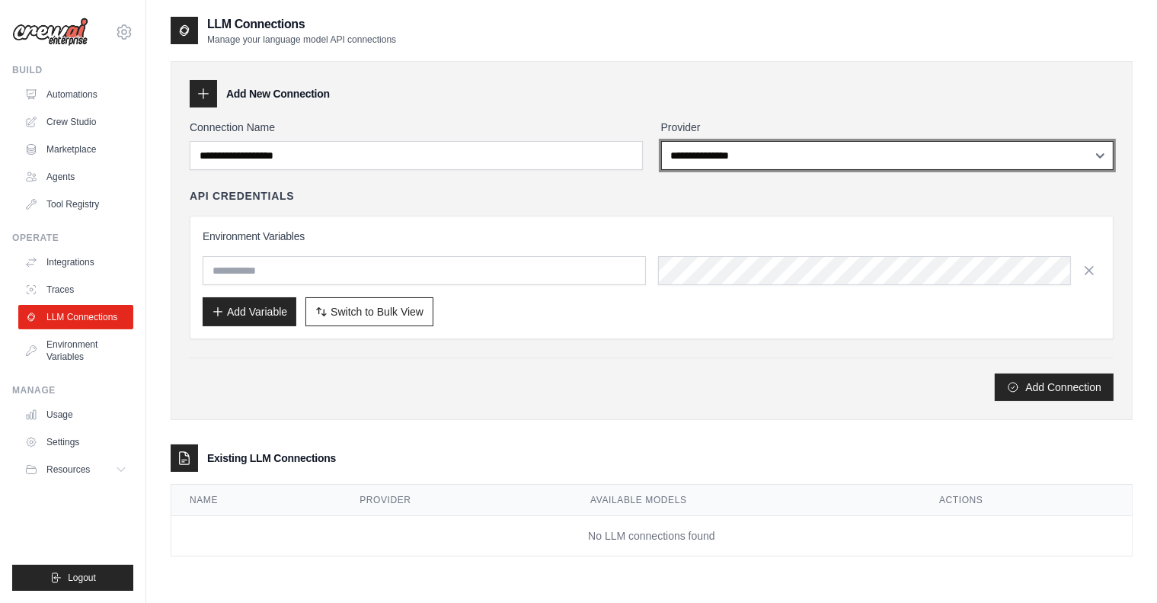
click at [715, 151] on select "**********" at bounding box center [887, 155] width 453 height 29
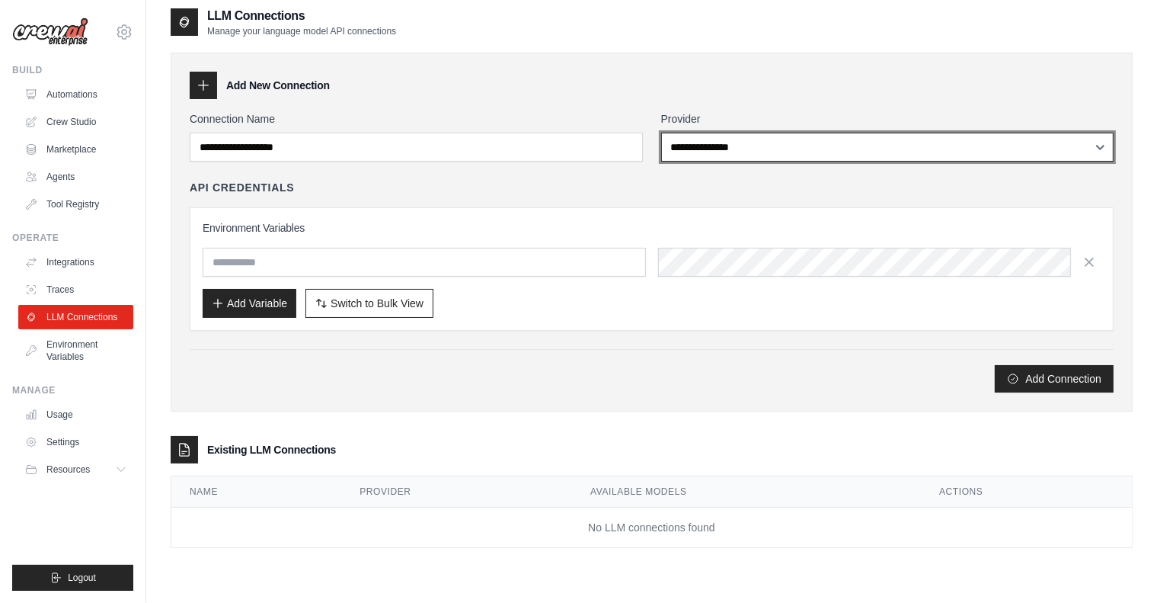
scroll to position [30, 0]
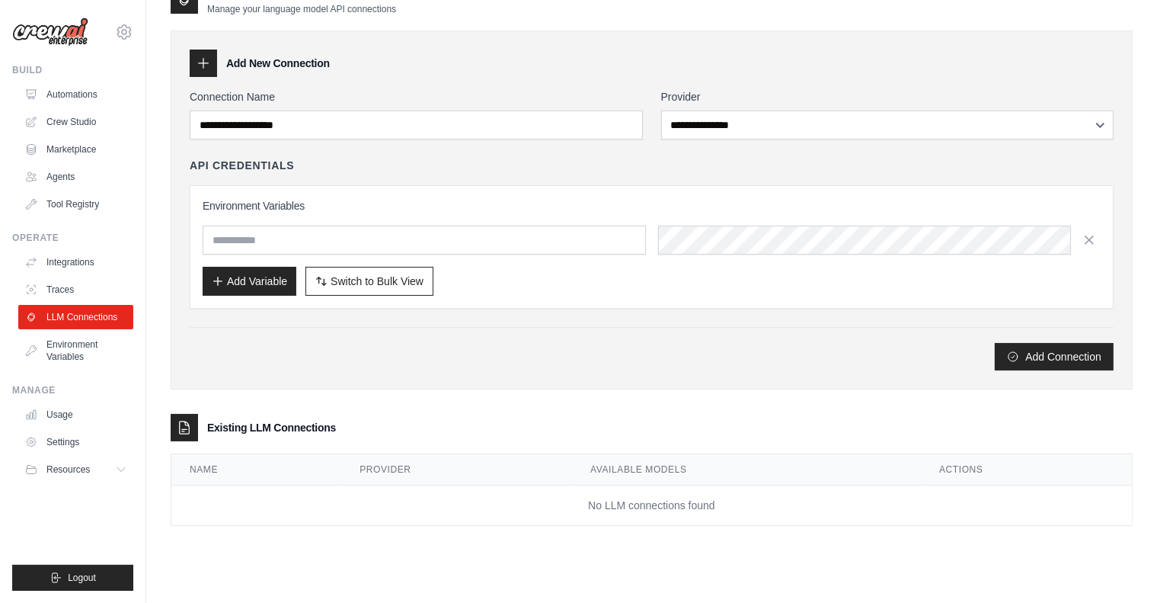
click at [193, 430] on div at bounding box center [184, 427] width 27 height 27
click at [1051, 354] on button "Add Connection" at bounding box center [1054, 355] width 119 height 27
click at [61, 347] on link "Environment Variables" at bounding box center [77, 350] width 115 height 37
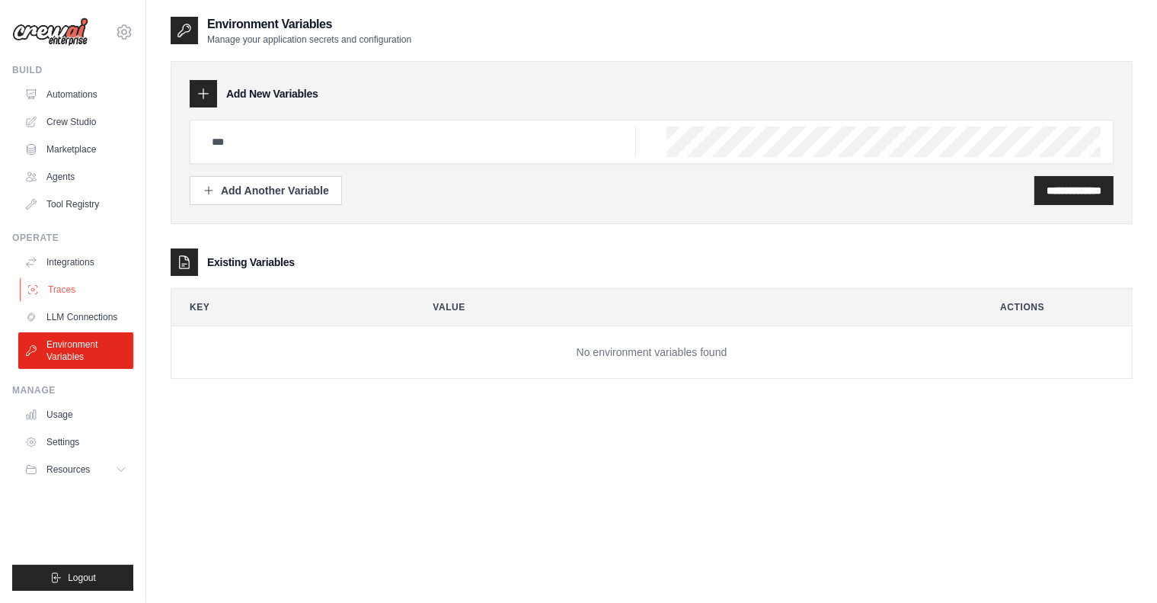
click at [73, 298] on link "Traces" at bounding box center [77, 289] width 115 height 24
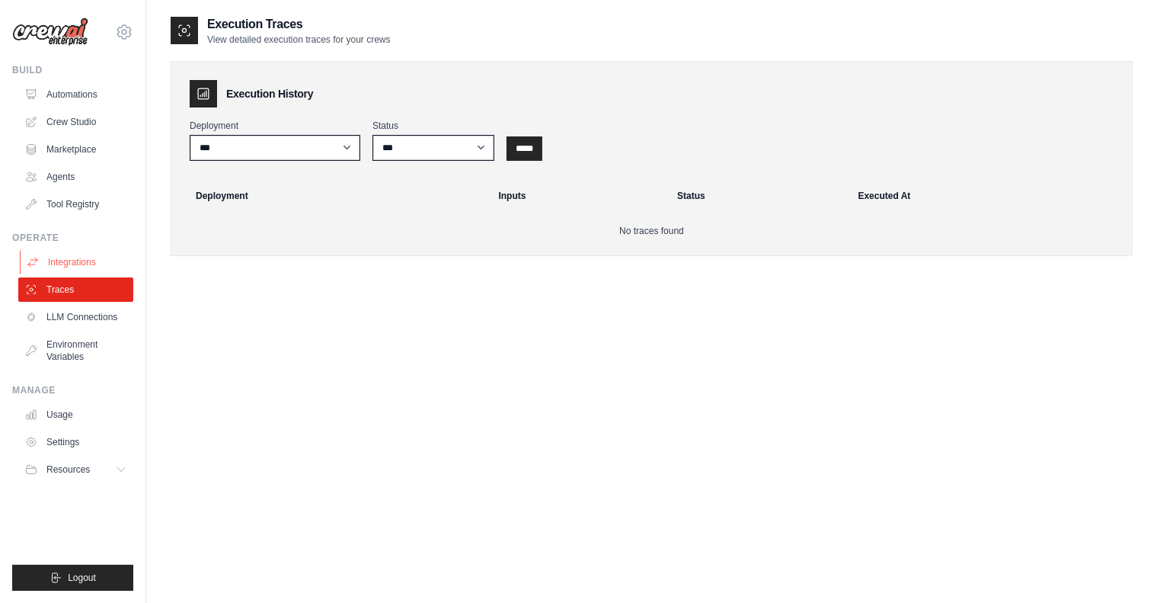
click at [73, 256] on link "Integrations" at bounding box center [77, 262] width 115 height 24
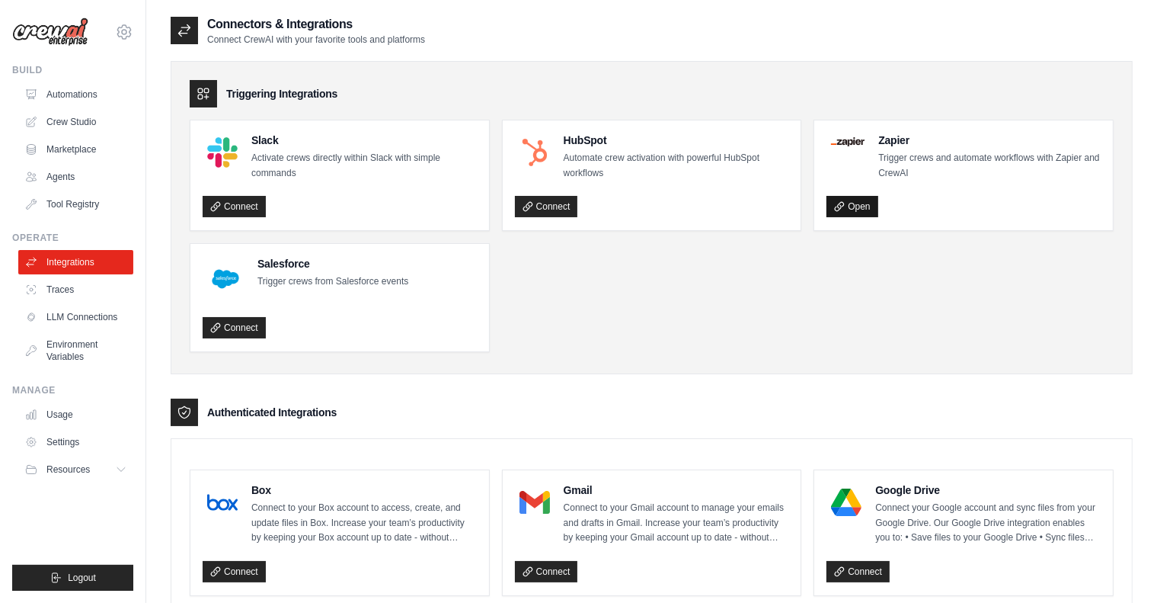
click at [845, 203] on link "Open" at bounding box center [852, 206] width 51 height 21
